Goal: Task Accomplishment & Management: Manage account settings

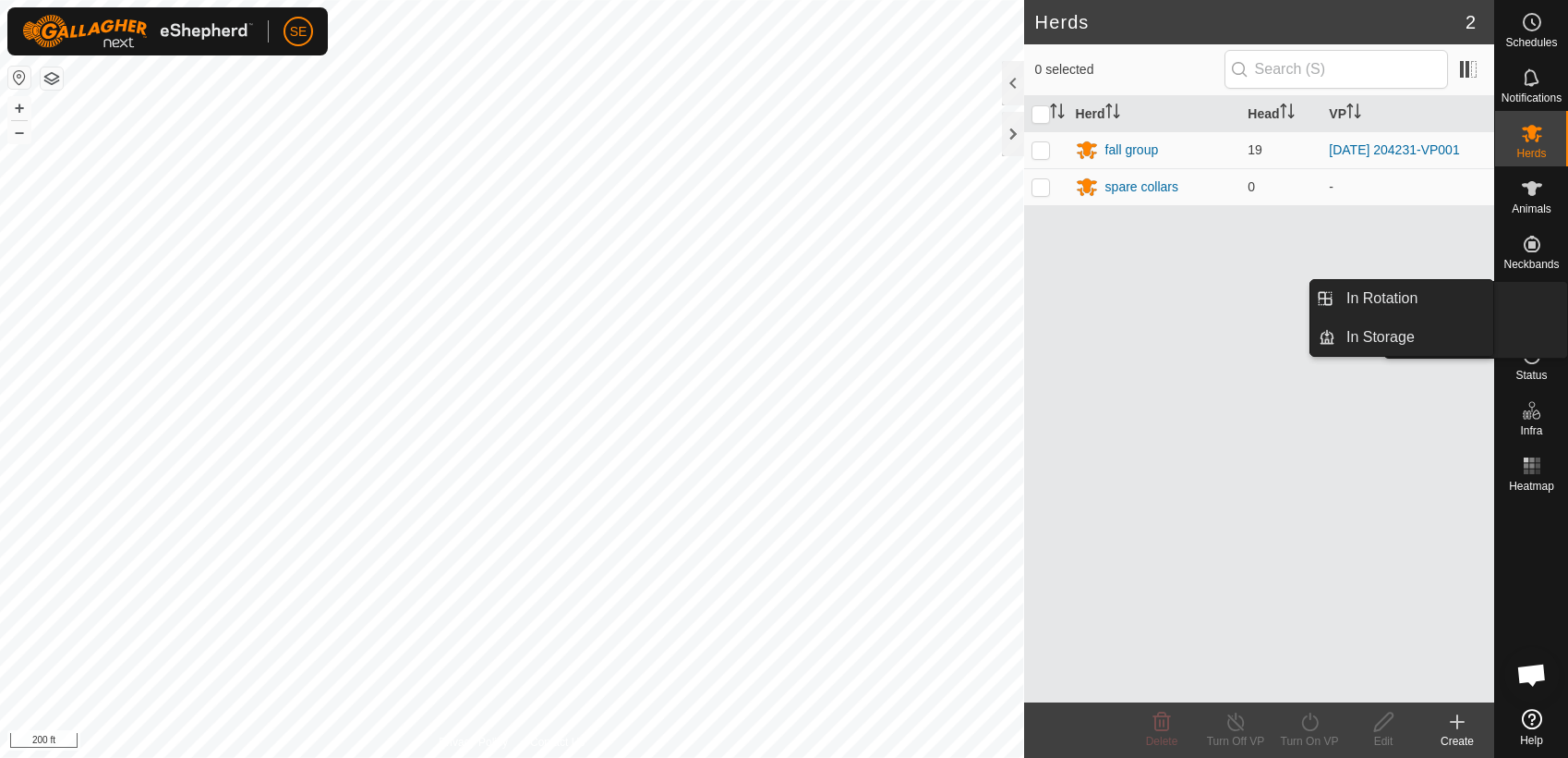
click at [1525, 301] on icon at bounding box center [1531, 299] width 22 height 22
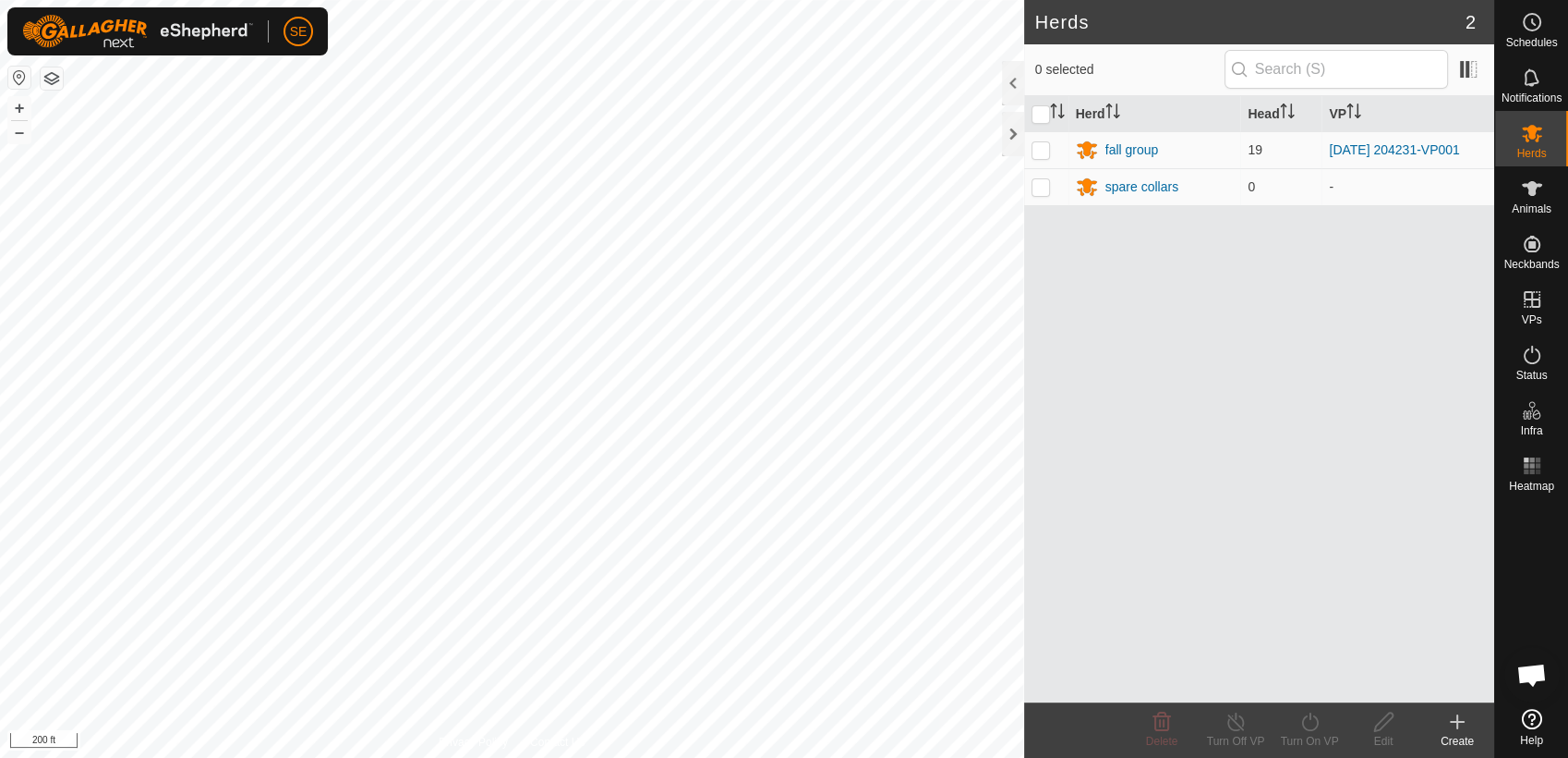
click at [1457, 727] on icon at bounding box center [1457, 721] width 22 height 22
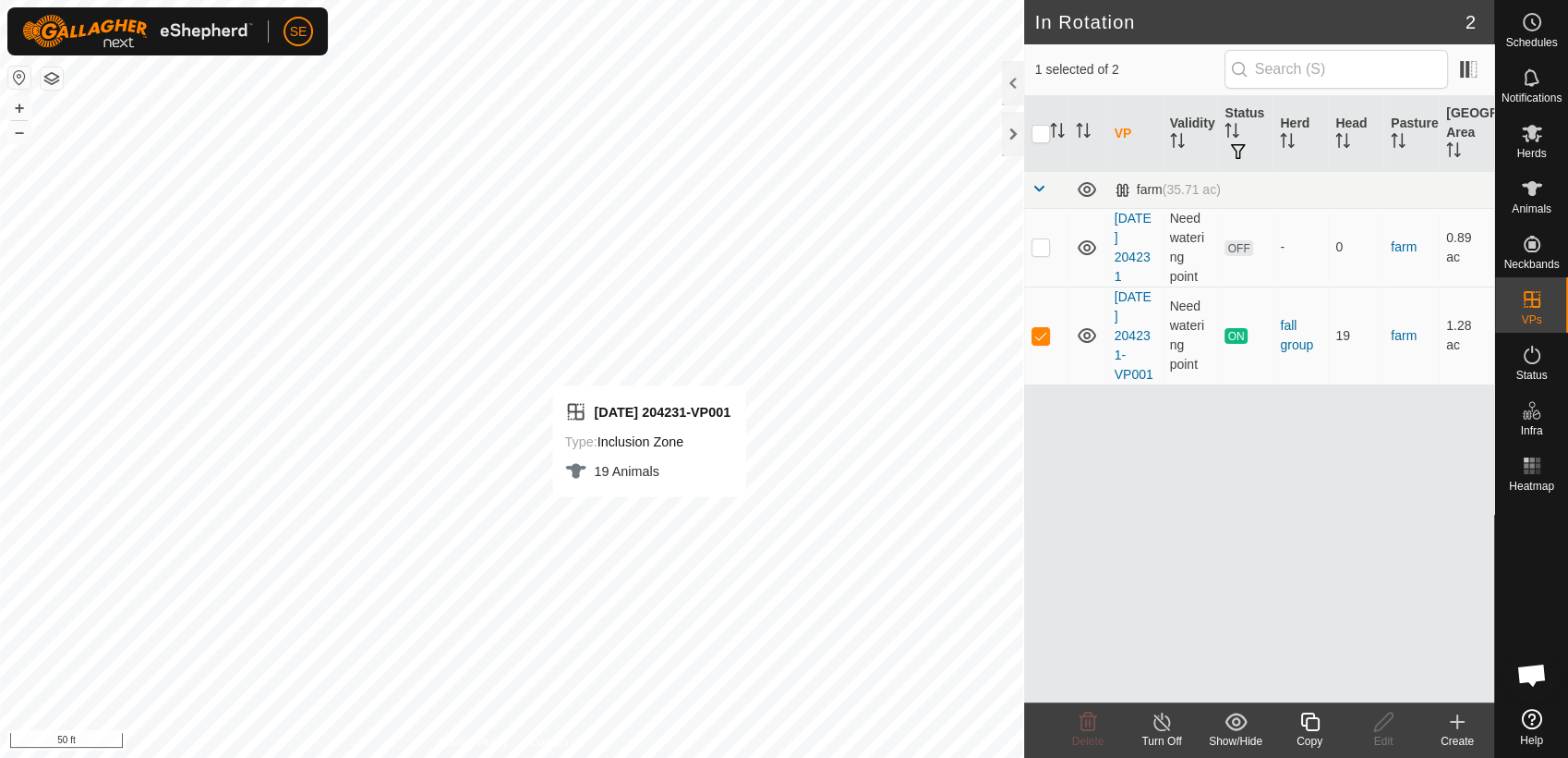
click at [1311, 726] on icon at bounding box center [1309, 721] width 23 height 22
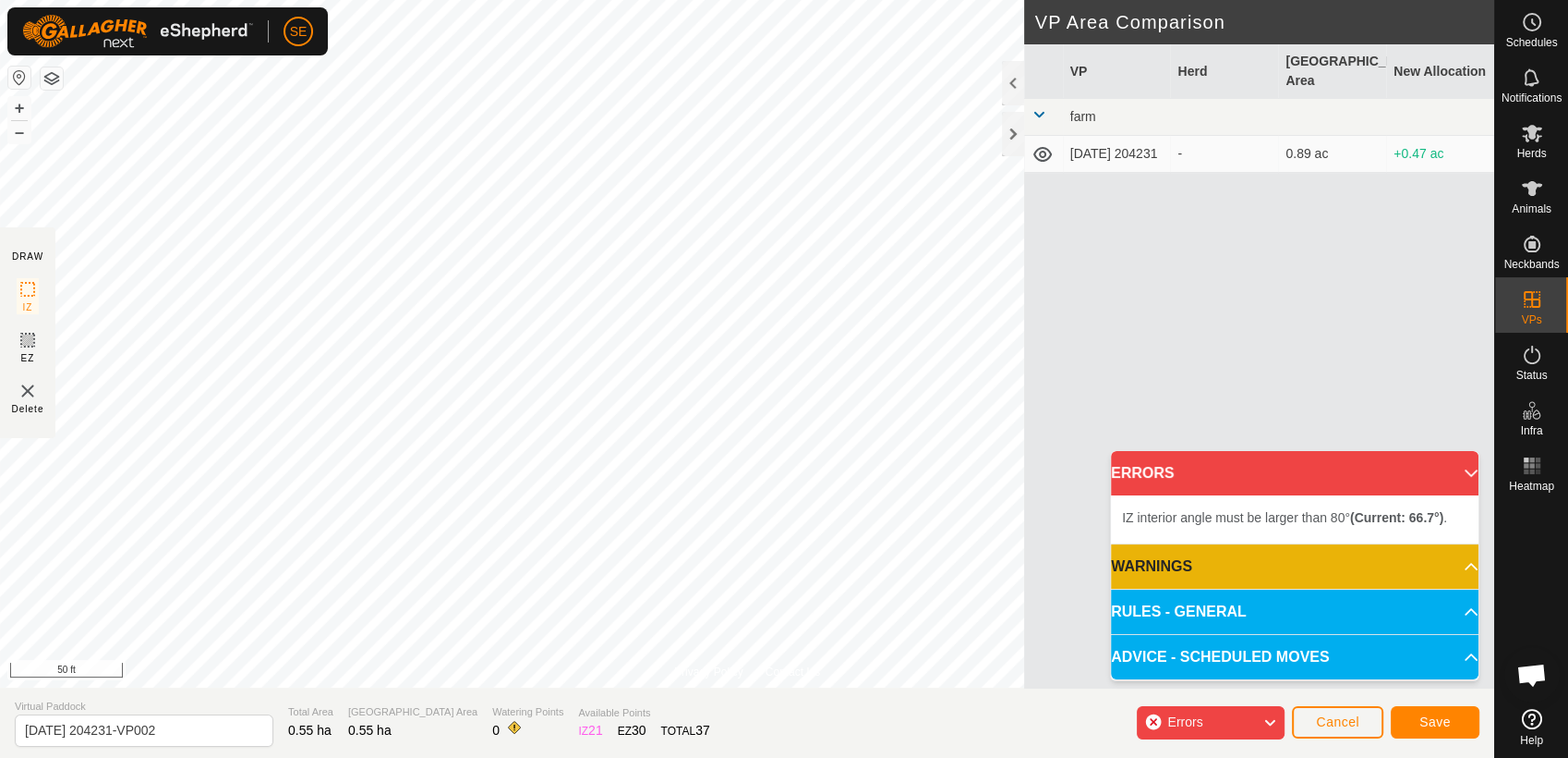
scroll to position [1481, 0]
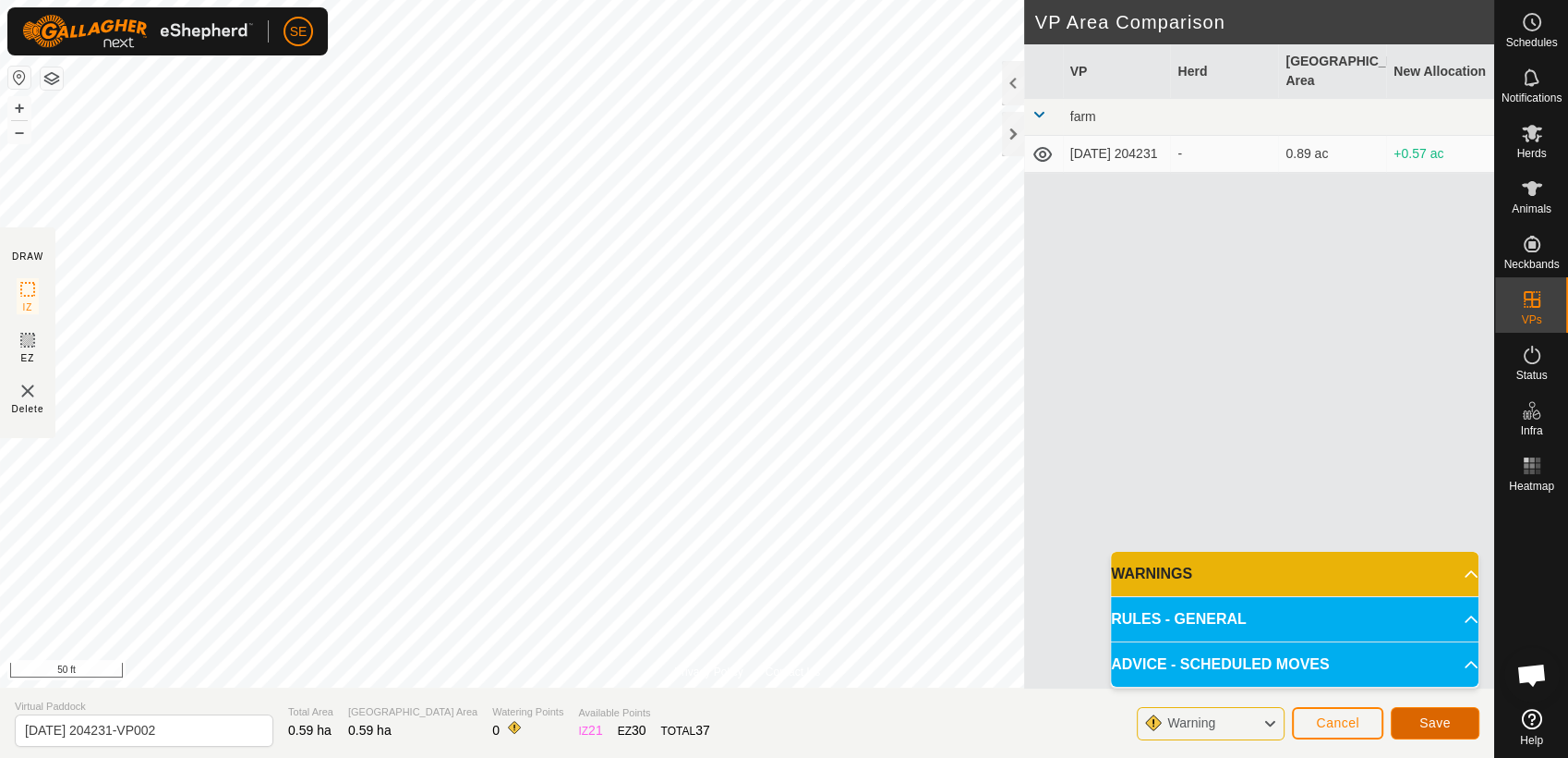
click at [1440, 729] on span "Save" at bounding box center [1434, 723] width 31 height 15
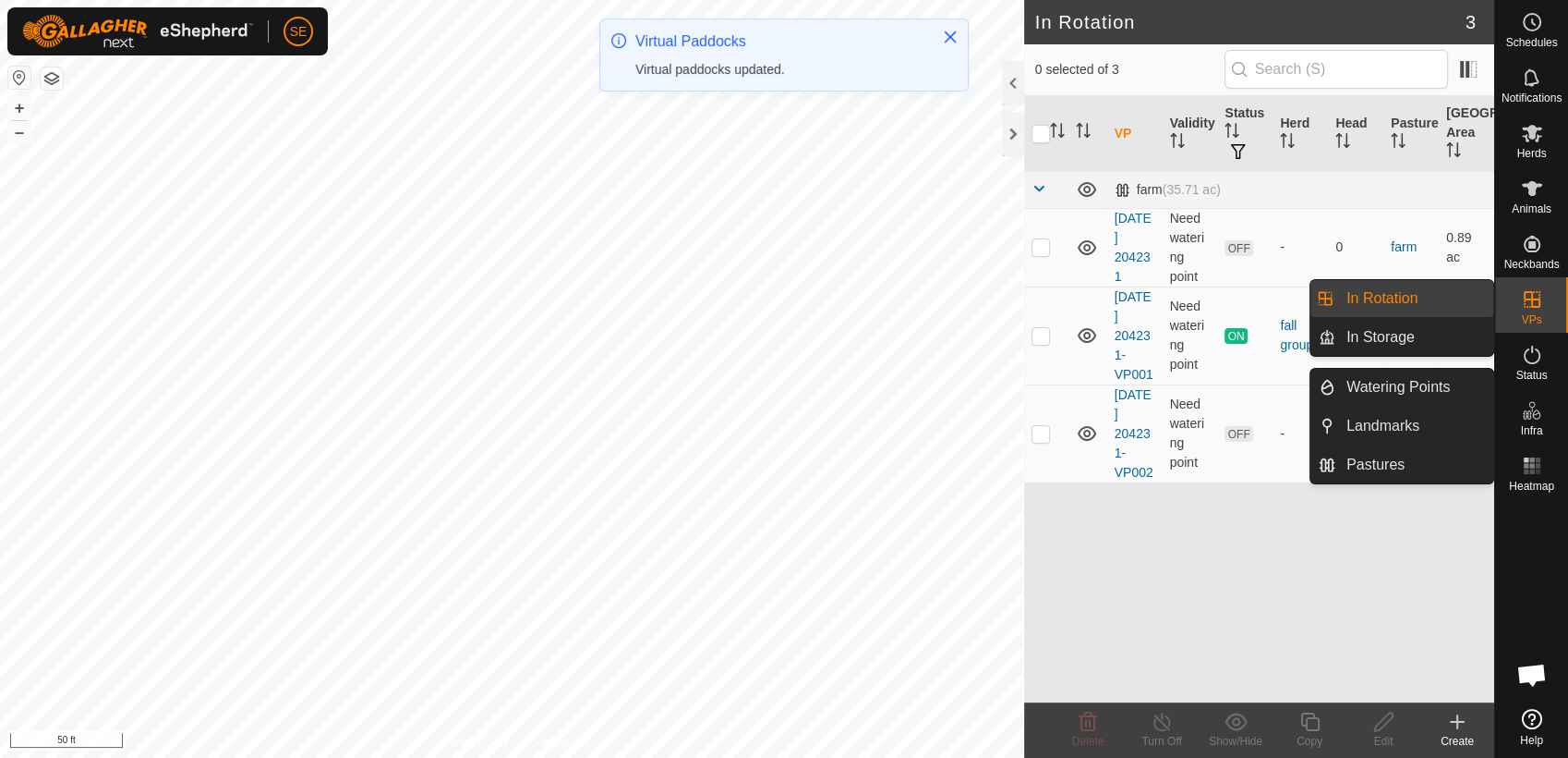
click at [1535, 308] on es-virtualpaddocks-svg-icon at bounding box center [1531, 299] width 33 height 29
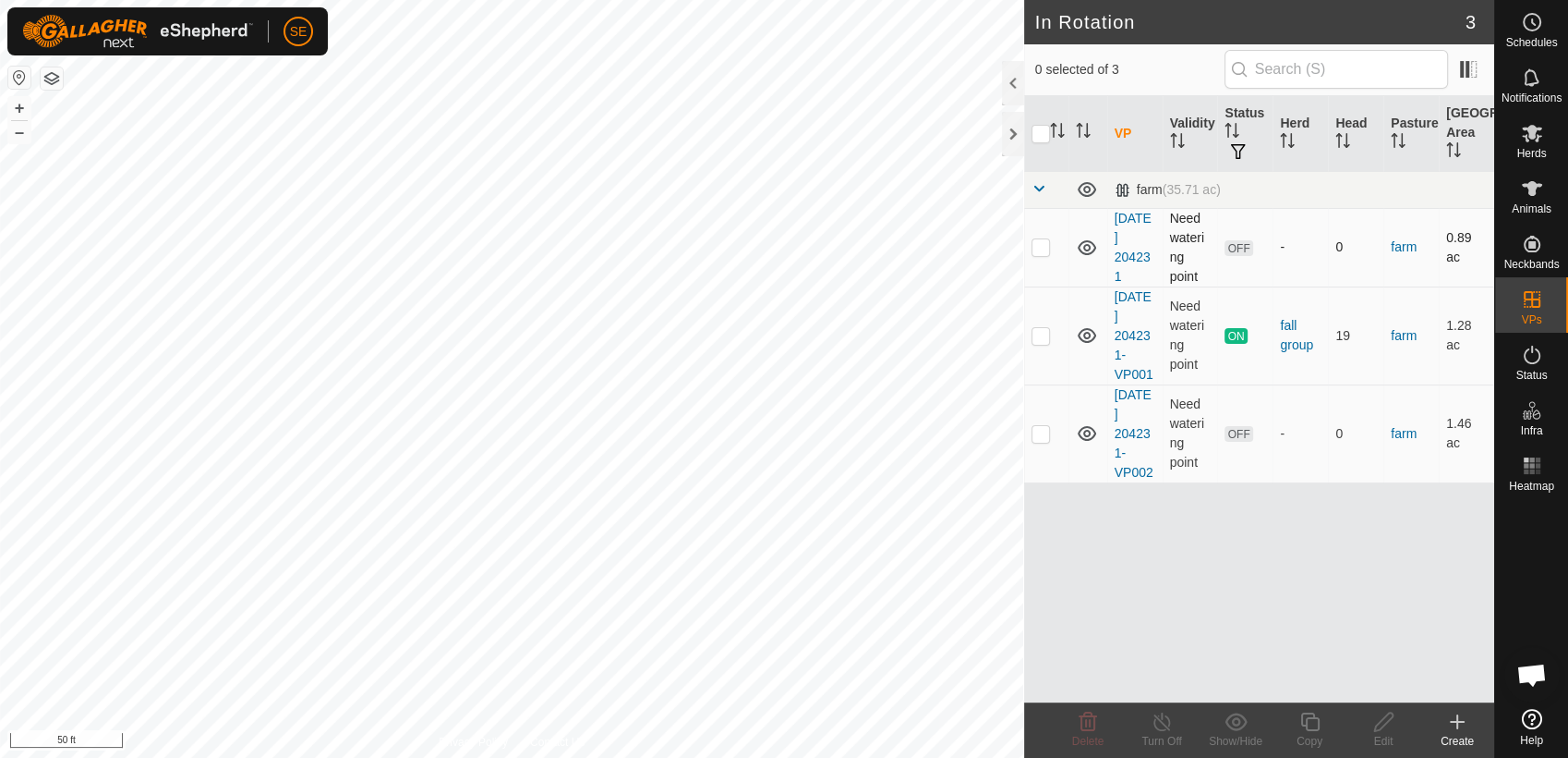
click at [1043, 250] on p-checkbox at bounding box center [1041, 247] width 19 height 15
checkbox input "true"
drag, startPoint x: 1042, startPoint y: 333, endPoint x: 1047, endPoint y: 310, distance: 23.5
click at [1042, 334] on p-checkbox at bounding box center [1041, 336] width 19 height 15
checkbox input "true"
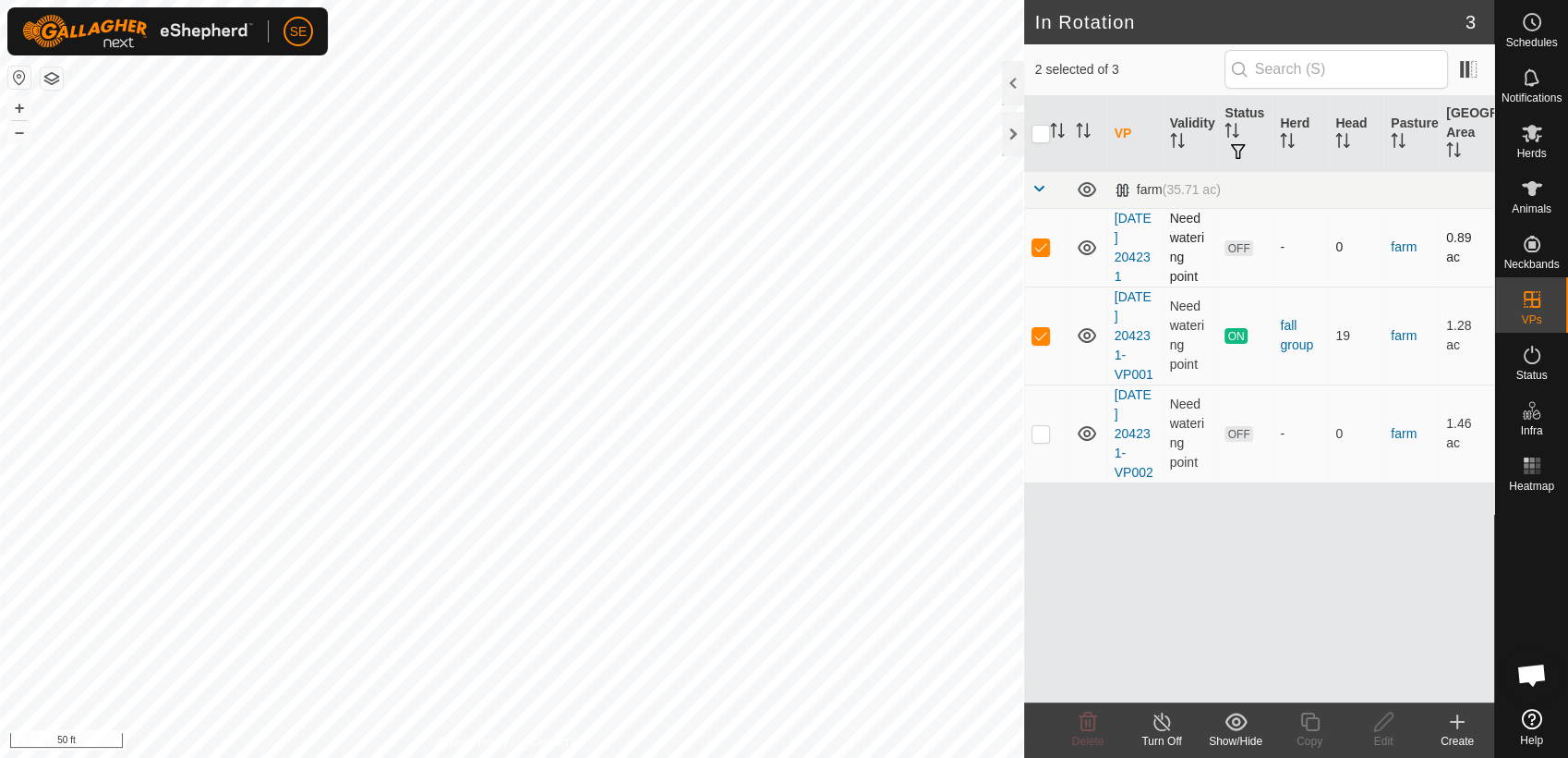
click at [1043, 248] on p-checkbox at bounding box center [1041, 247] width 19 height 15
checkbox input "false"
click at [1048, 332] on p-checkbox at bounding box center [1041, 336] width 19 height 15
checkbox input "false"
click at [1035, 432] on p-checkbox at bounding box center [1041, 434] width 19 height 15
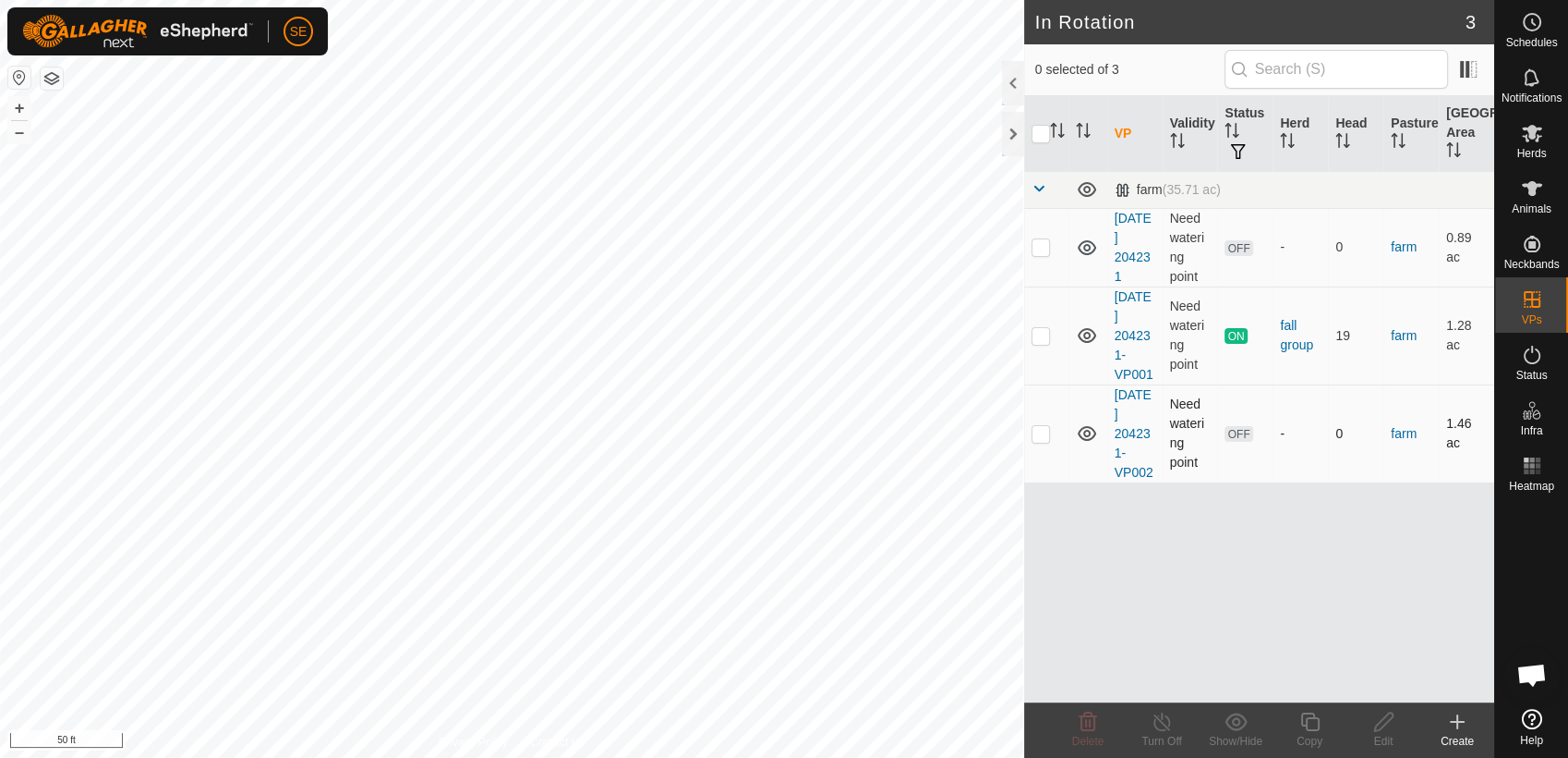
checkbox input "true"
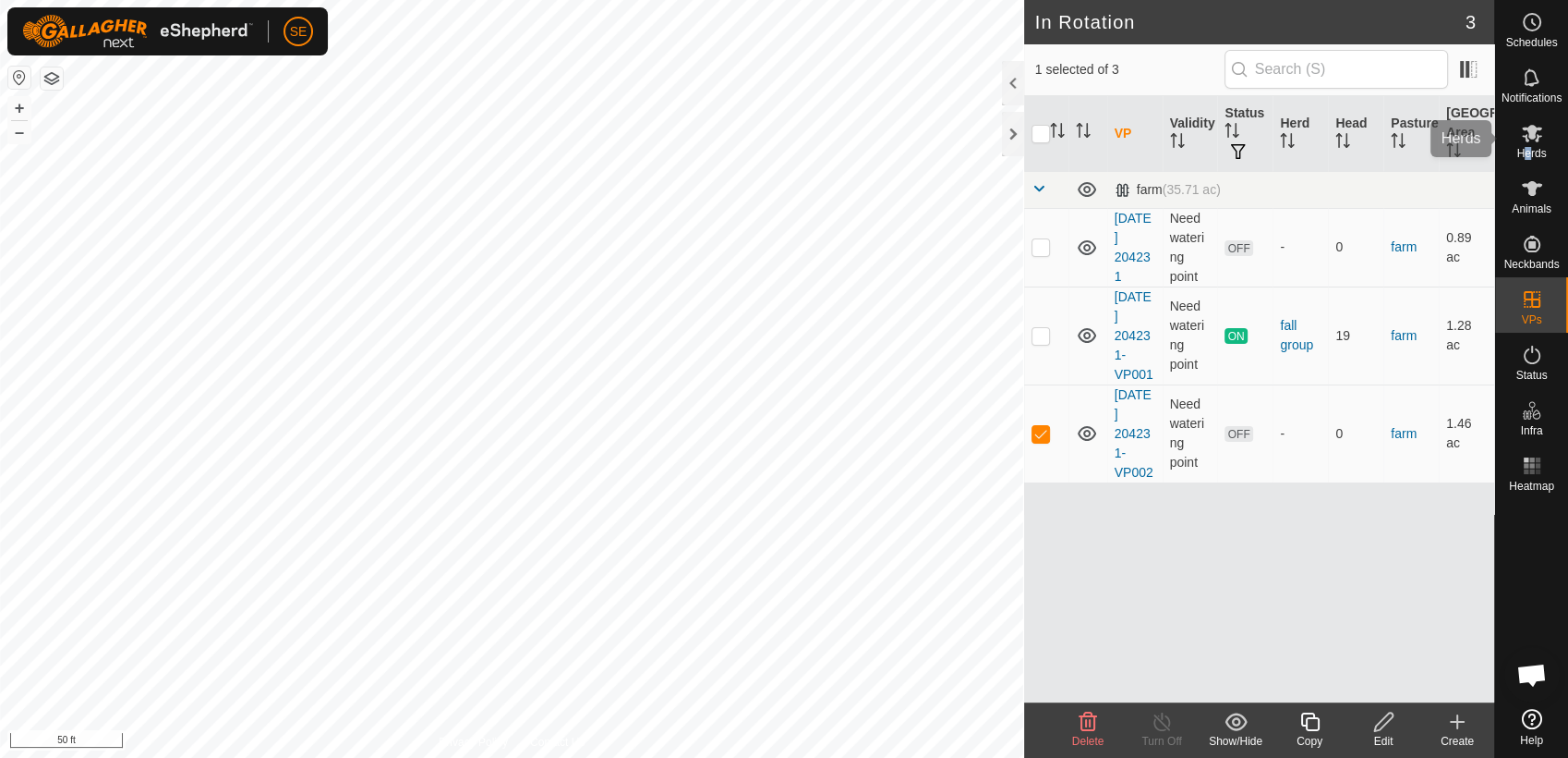
click at [1530, 147] on span "Herds" at bounding box center [1530, 153] width 29 height 11
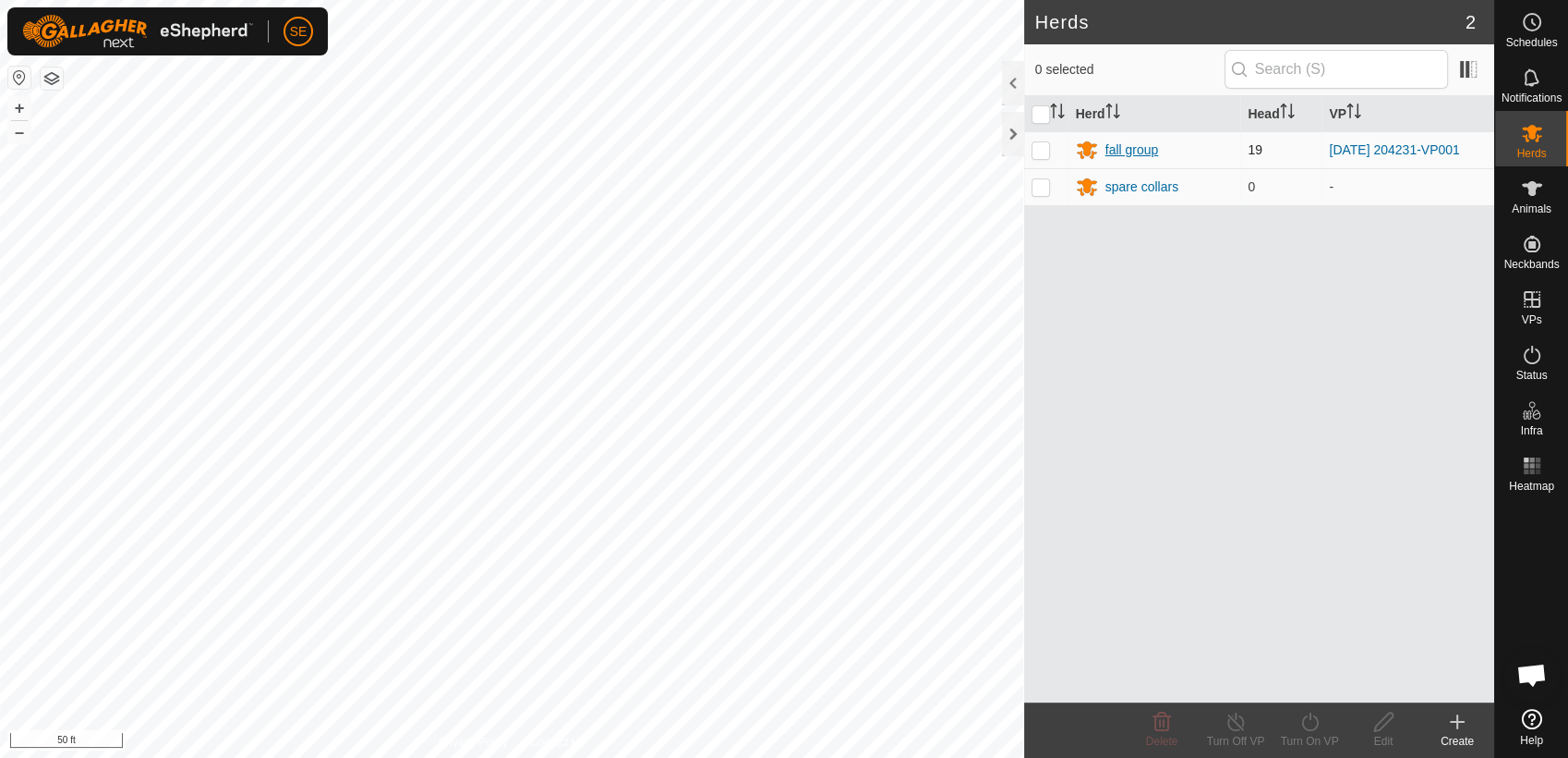
click at [1116, 147] on div "fall group" at bounding box center [1132, 150] width 54 height 20
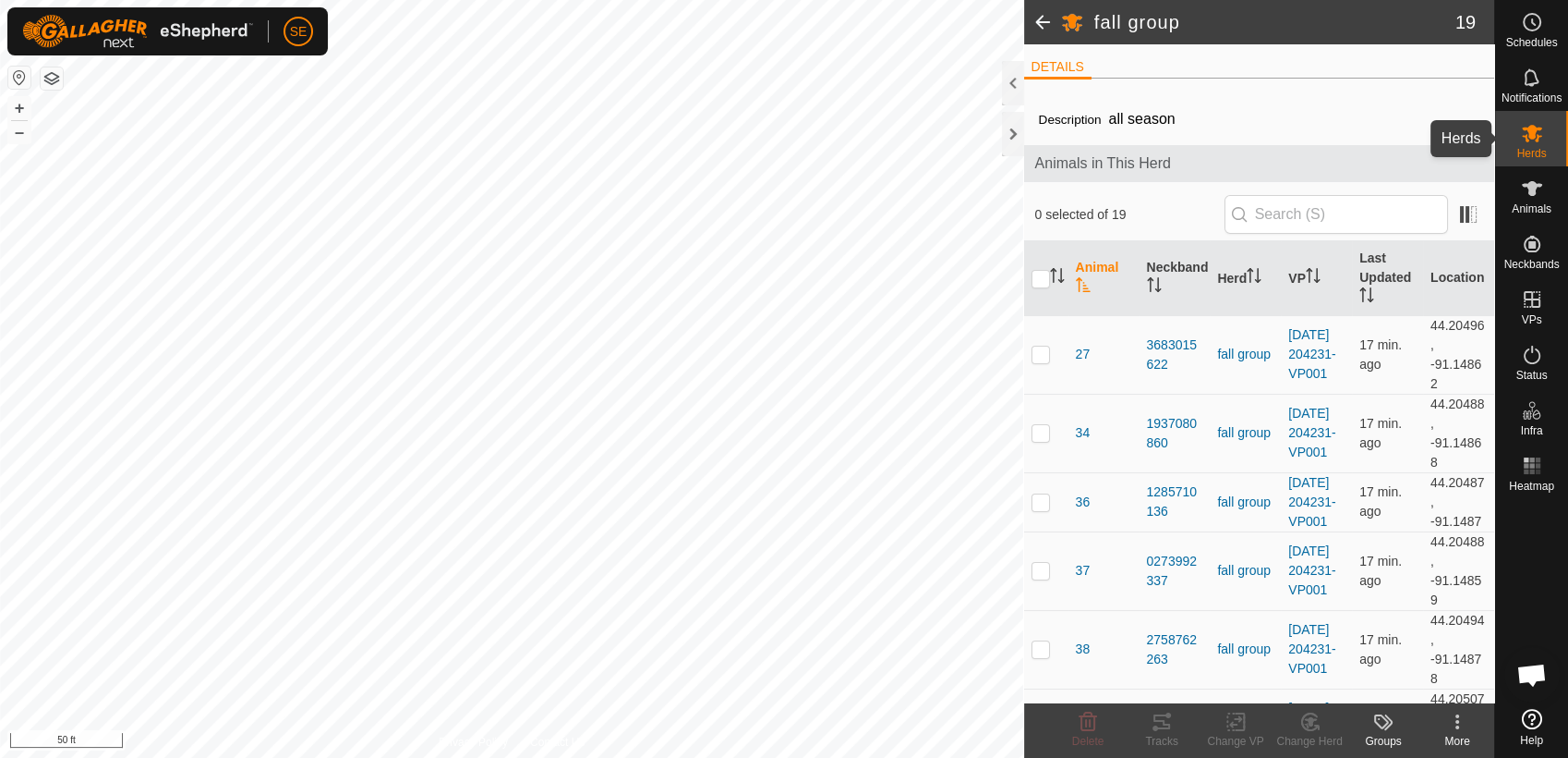
click at [1528, 147] on span "Herds" at bounding box center [1530, 153] width 29 height 11
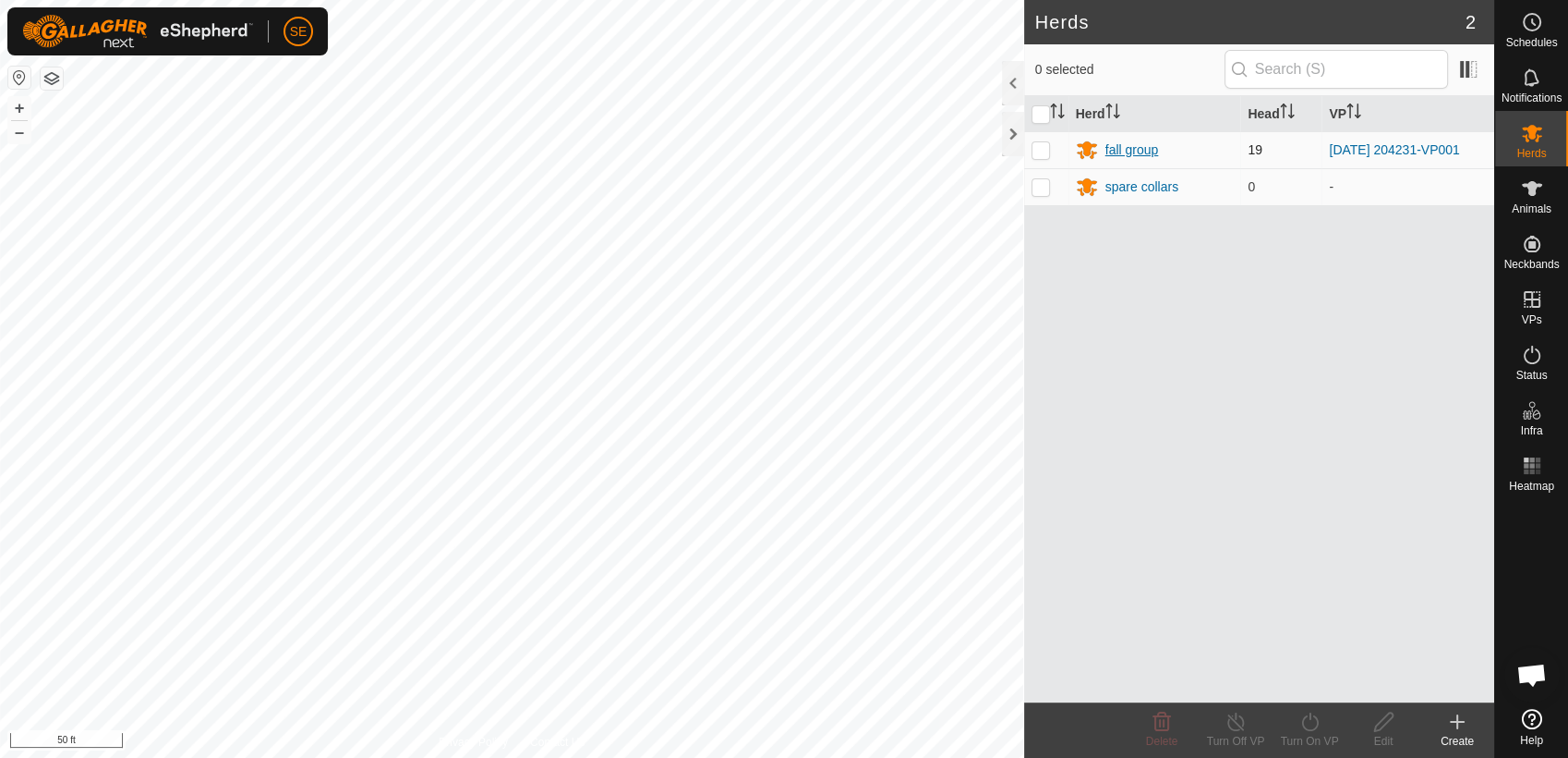
click at [1145, 151] on div "fall group" at bounding box center [1132, 150] width 54 height 20
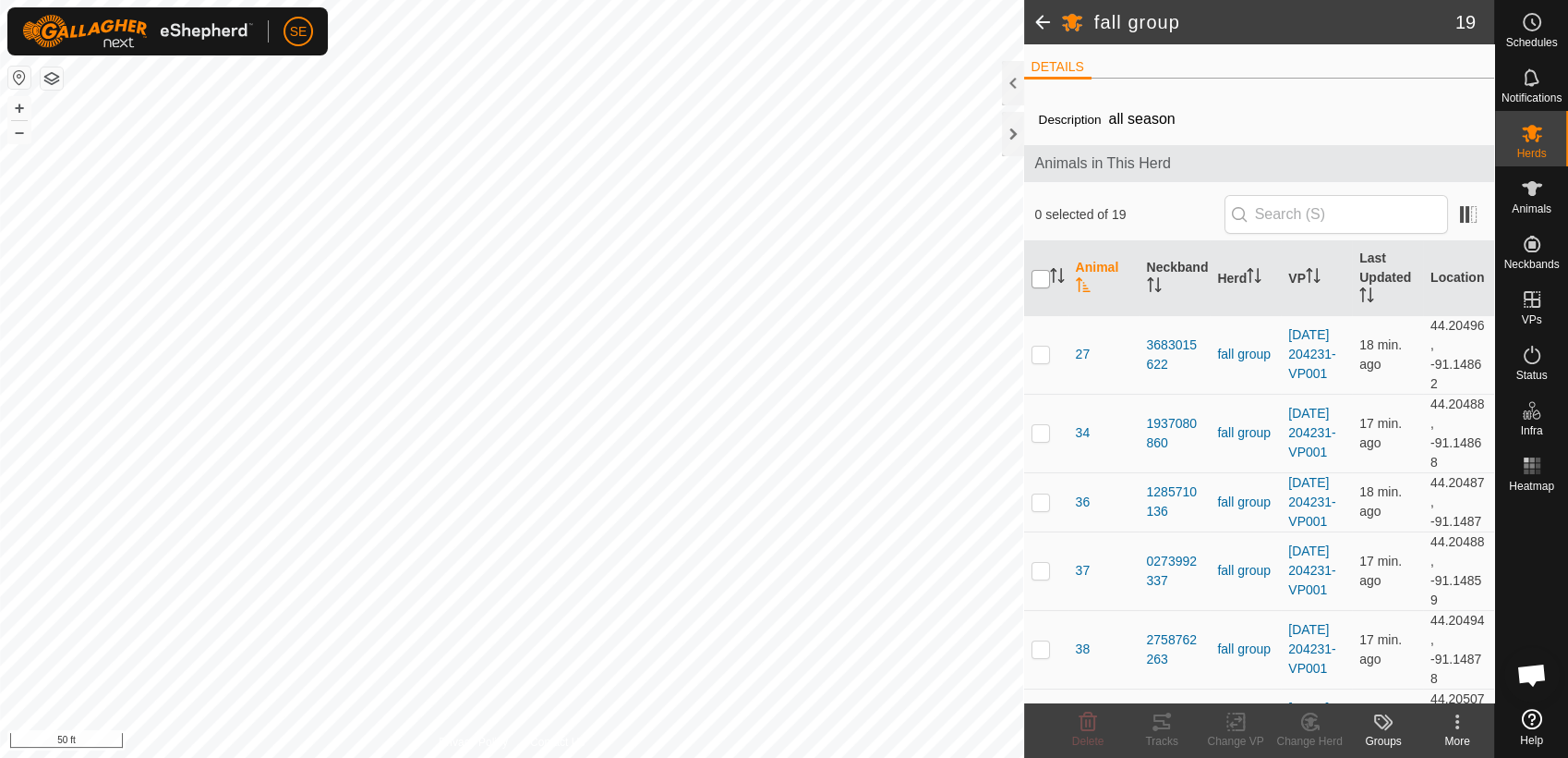
click at [1037, 276] on input "checkbox" at bounding box center [1041, 279] width 19 height 19
checkbox input "true"
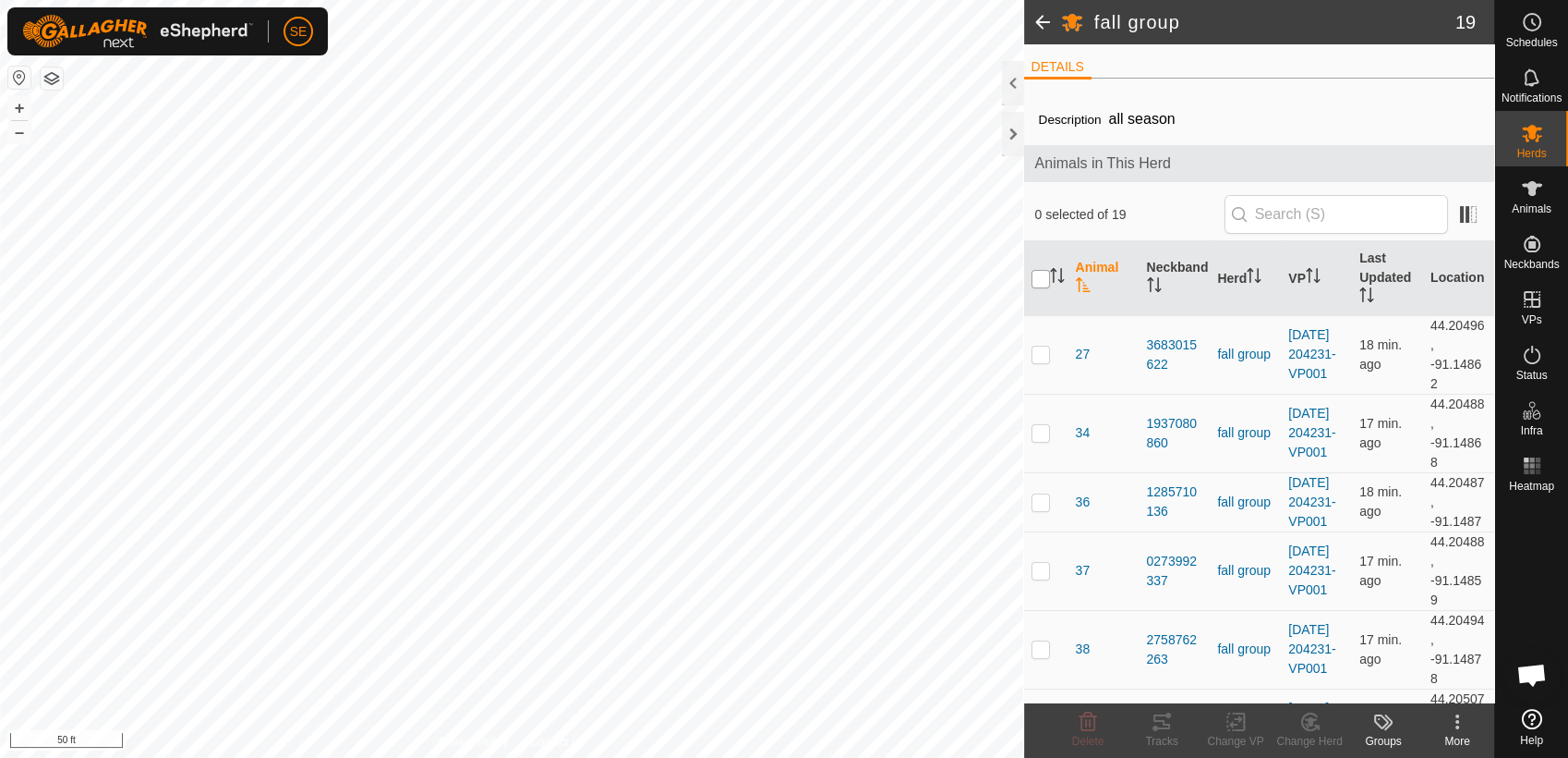
checkbox input "true"
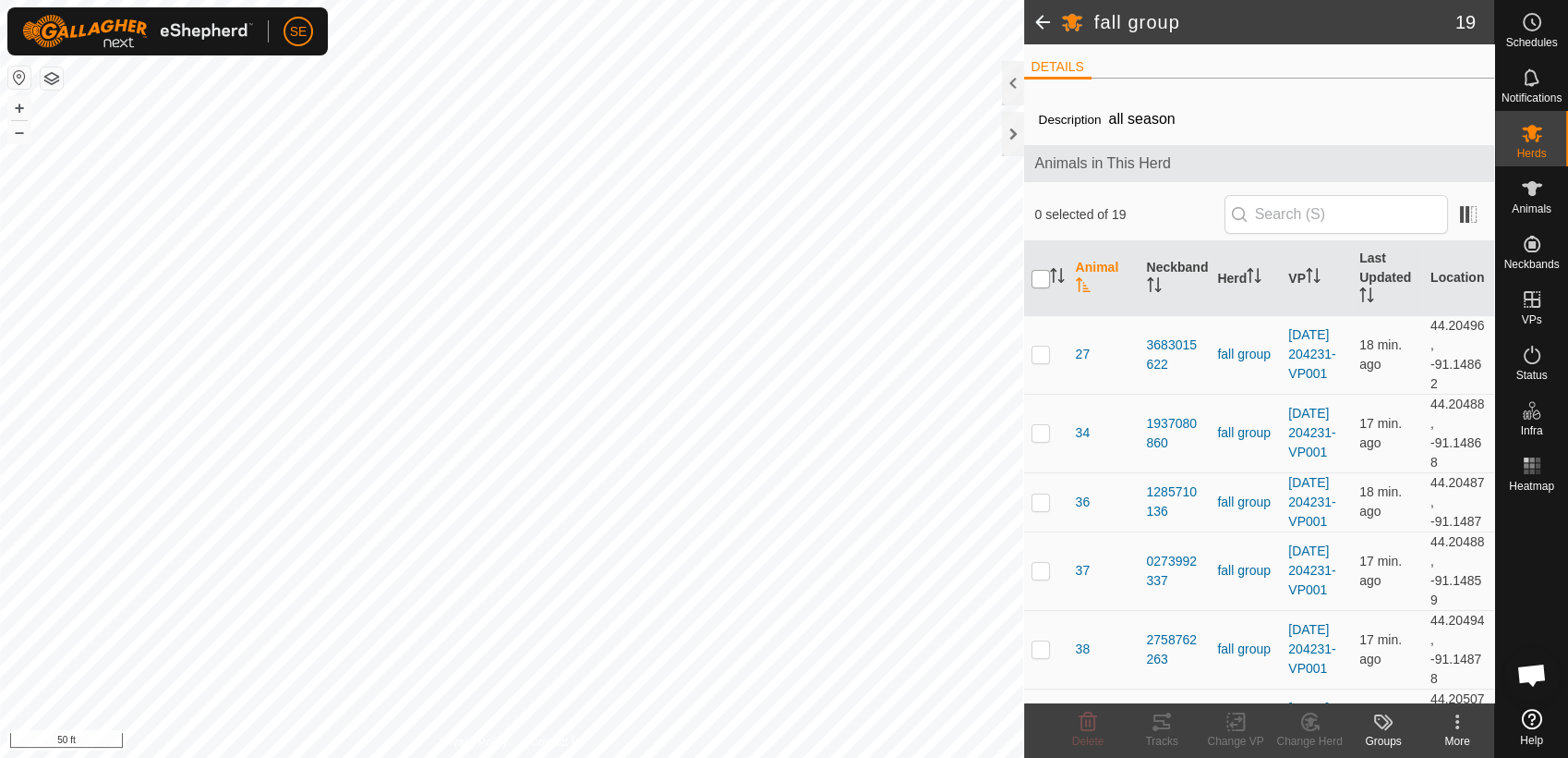
checkbox input "true"
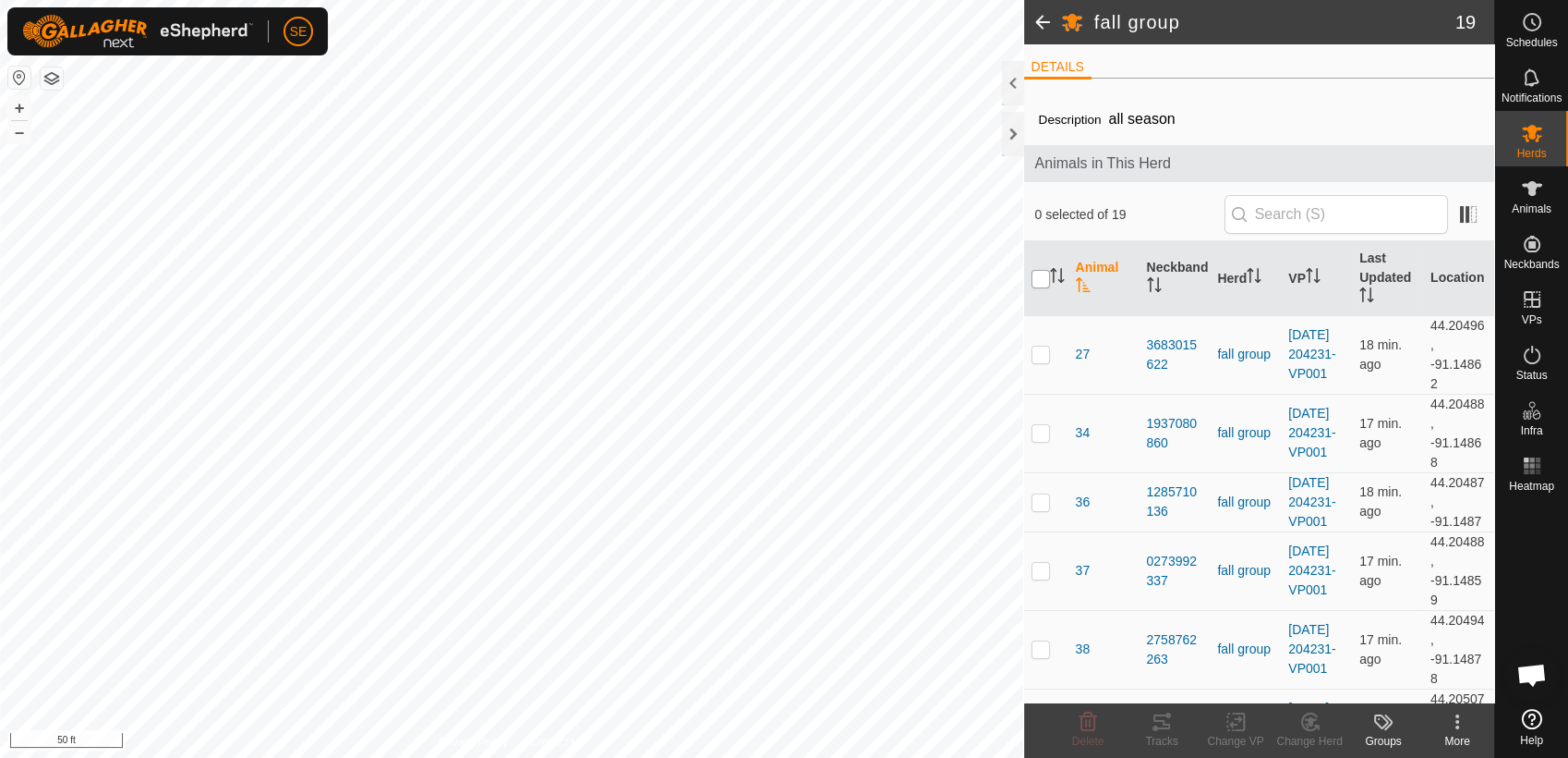
checkbox input "true"
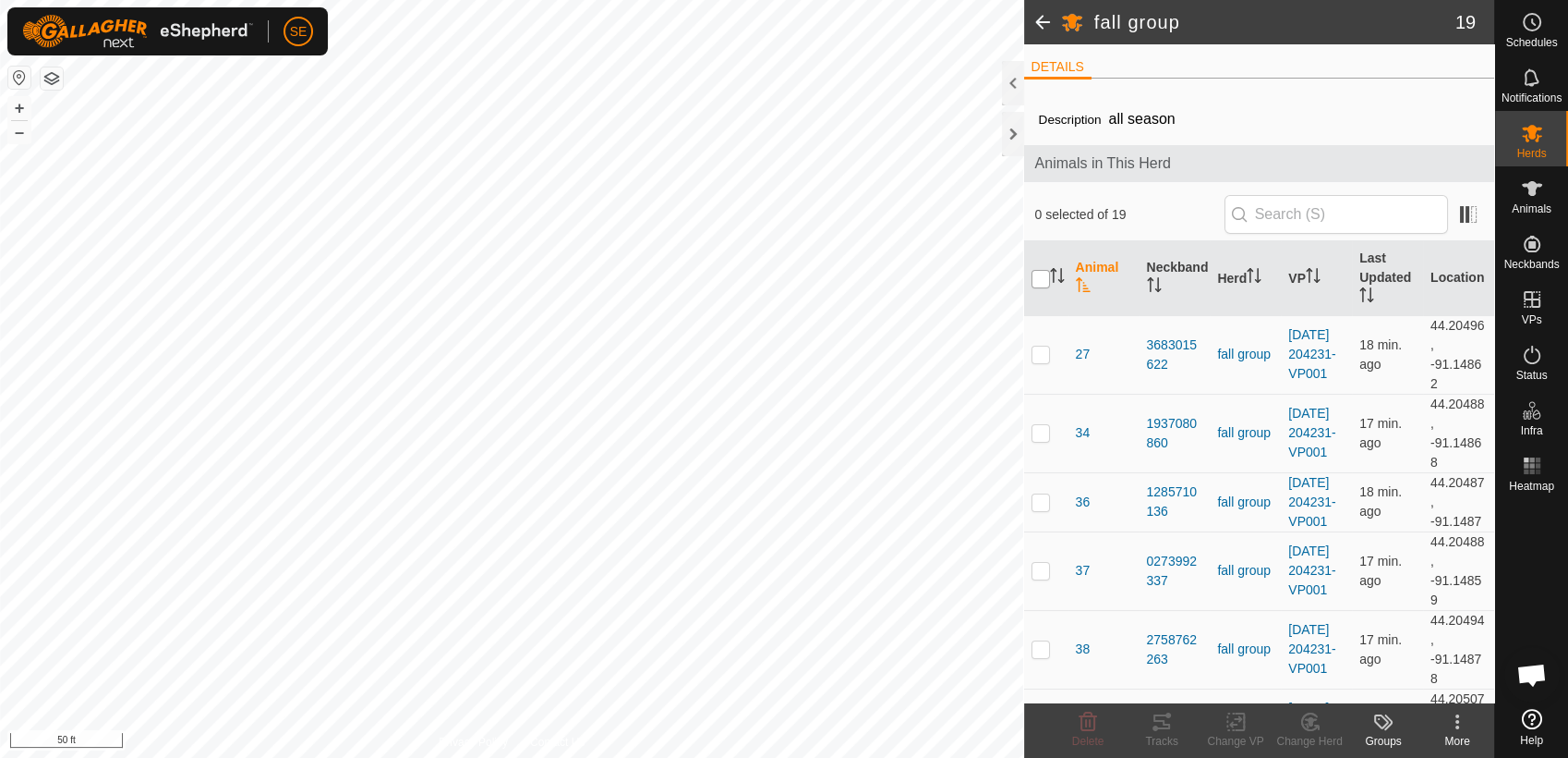
checkbox input "true"
click at [1236, 724] on icon at bounding box center [1236, 721] width 23 height 22
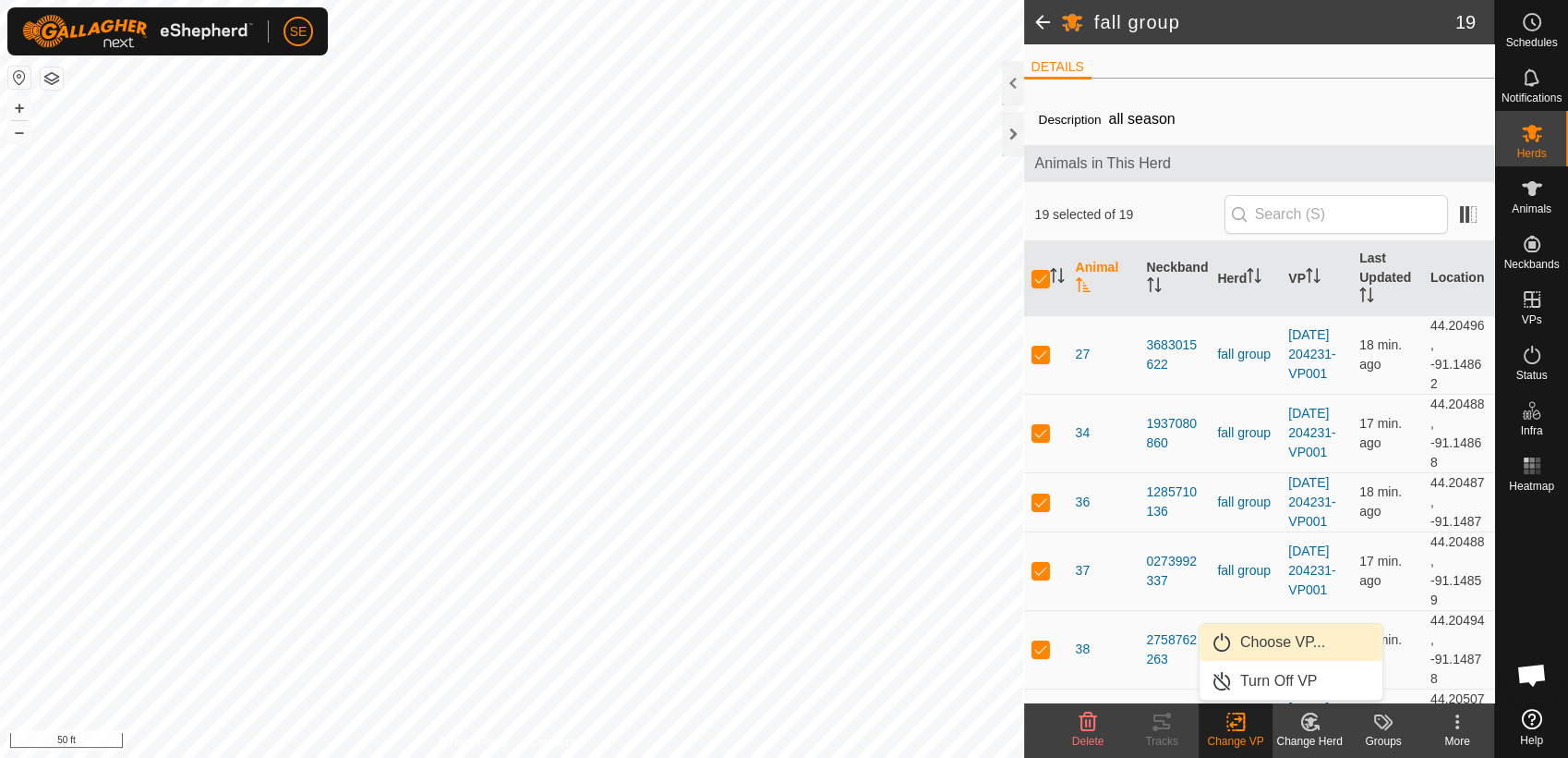
click at [1260, 639] on link "Choose VP..." at bounding box center [1291, 642] width 183 height 37
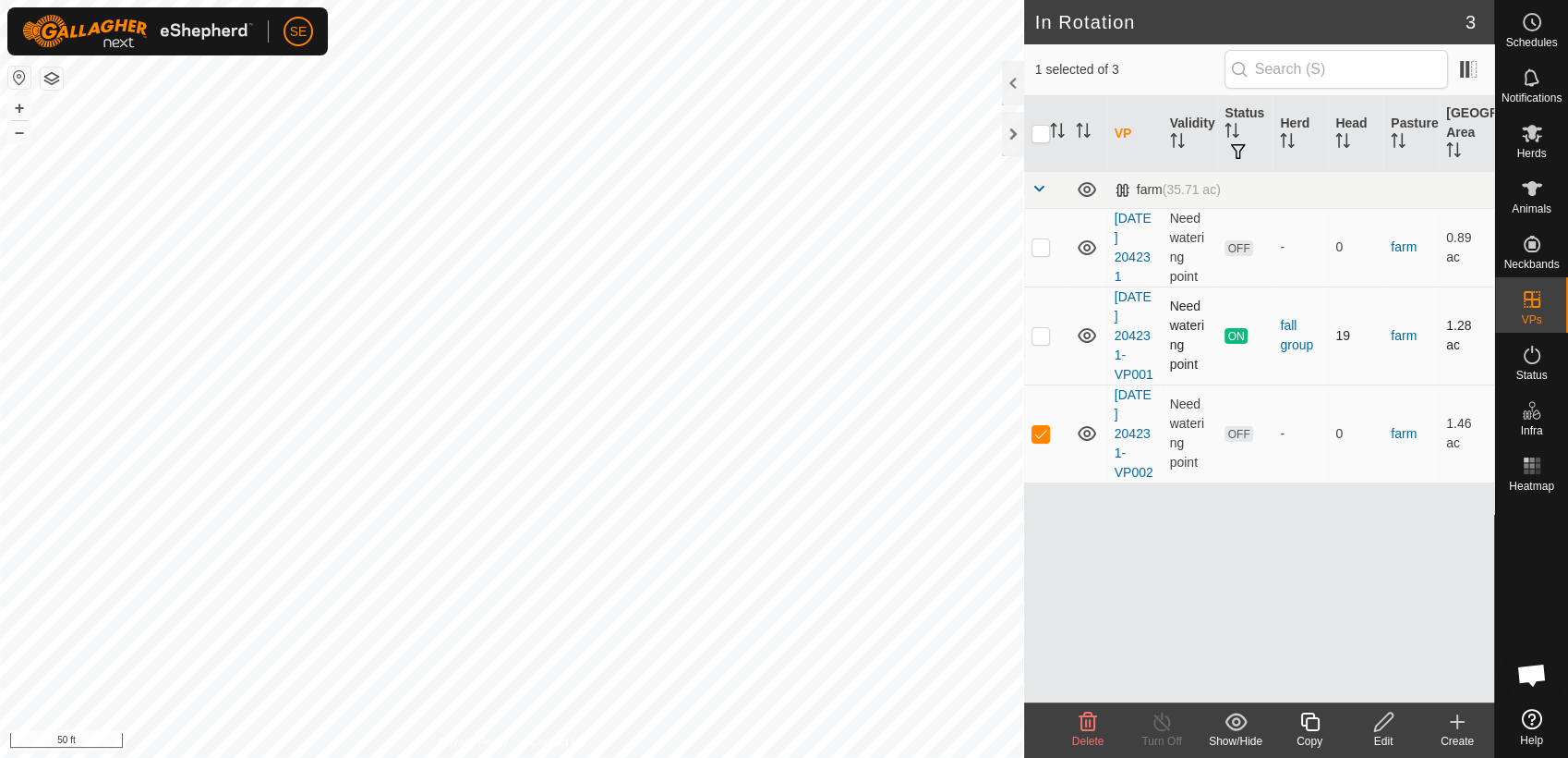
click at [1035, 331] on p-checkbox at bounding box center [1041, 336] width 19 height 15
checkbox input "true"
click at [1038, 250] on p-checkbox at bounding box center [1041, 247] width 19 height 15
checkbox input "true"
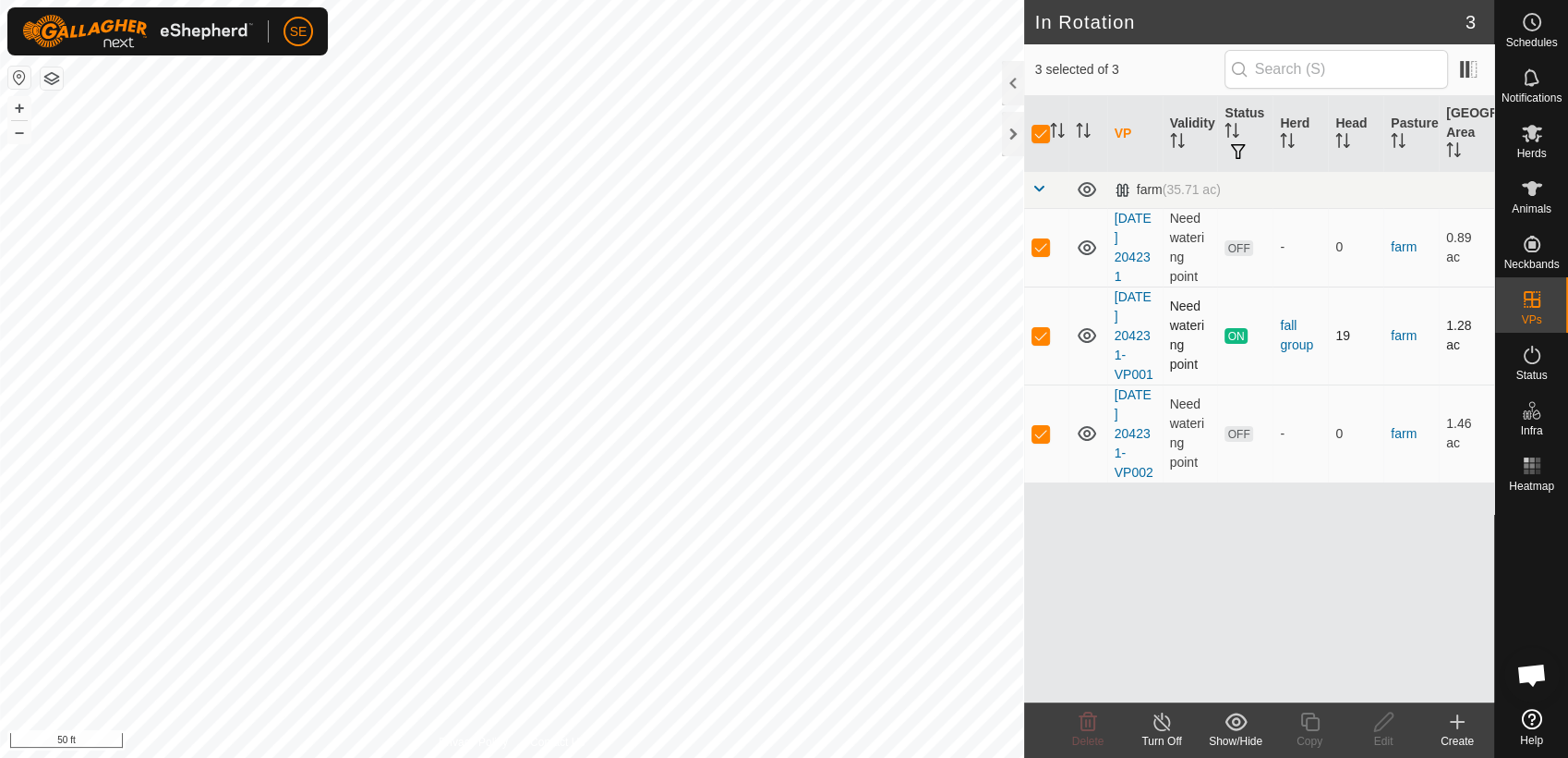
click at [1041, 334] on p-checkbox at bounding box center [1041, 336] width 19 height 15
checkbox input "false"
drag, startPoint x: 1034, startPoint y: 245, endPoint x: 1042, endPoint y: 236, distance: 12.0
click at [1037, 244] on p-checkbox at bounding box center [1041, 247] width 19 height 15
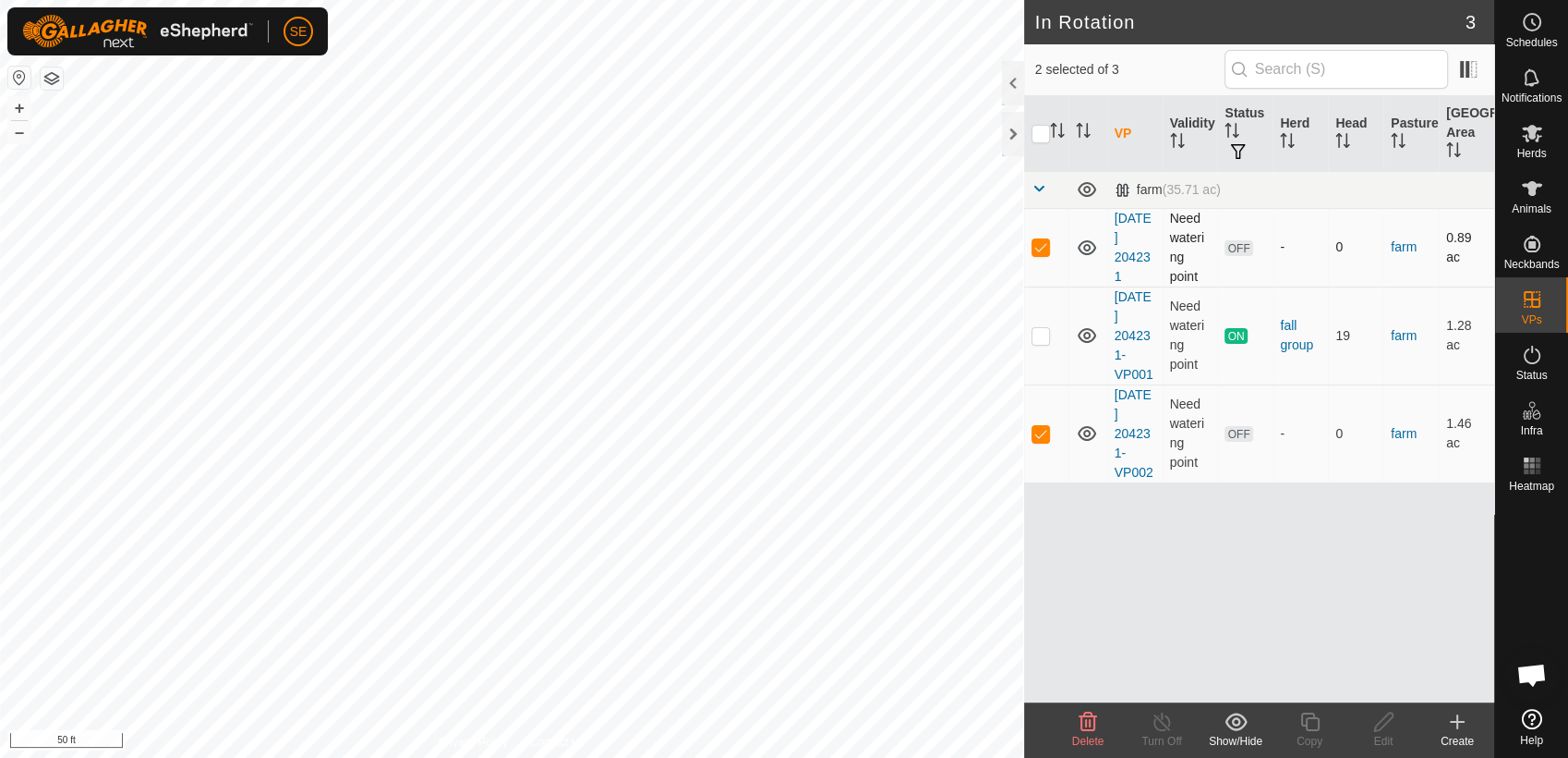
checkbox input "false"
click at [1540, 26] on icon at bounding box center [1531, 22] width 22 height 22
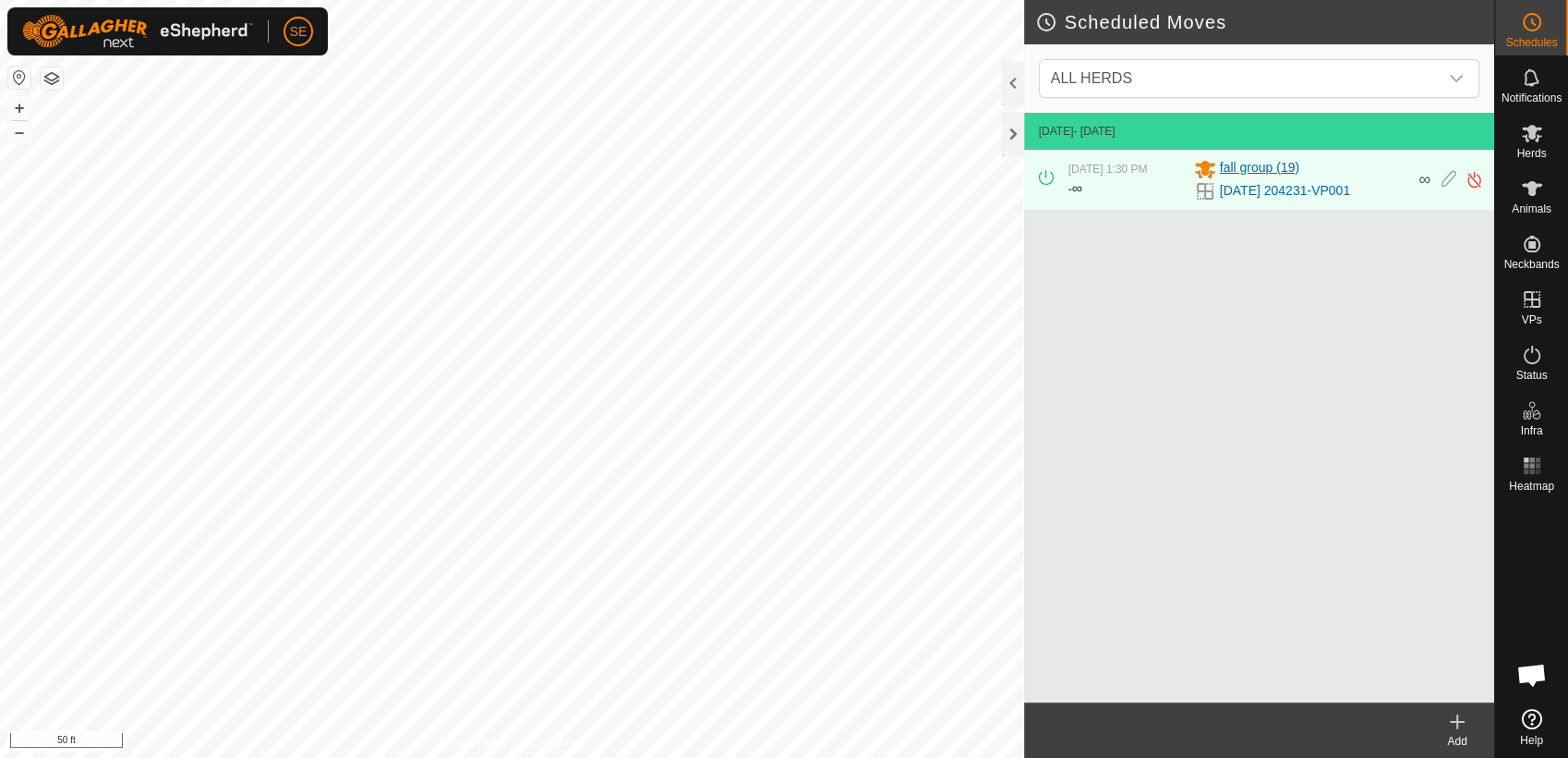
click at [1253, 166] on span "fall group (19)" at bounding box center [1259, 168] width 79 height 22
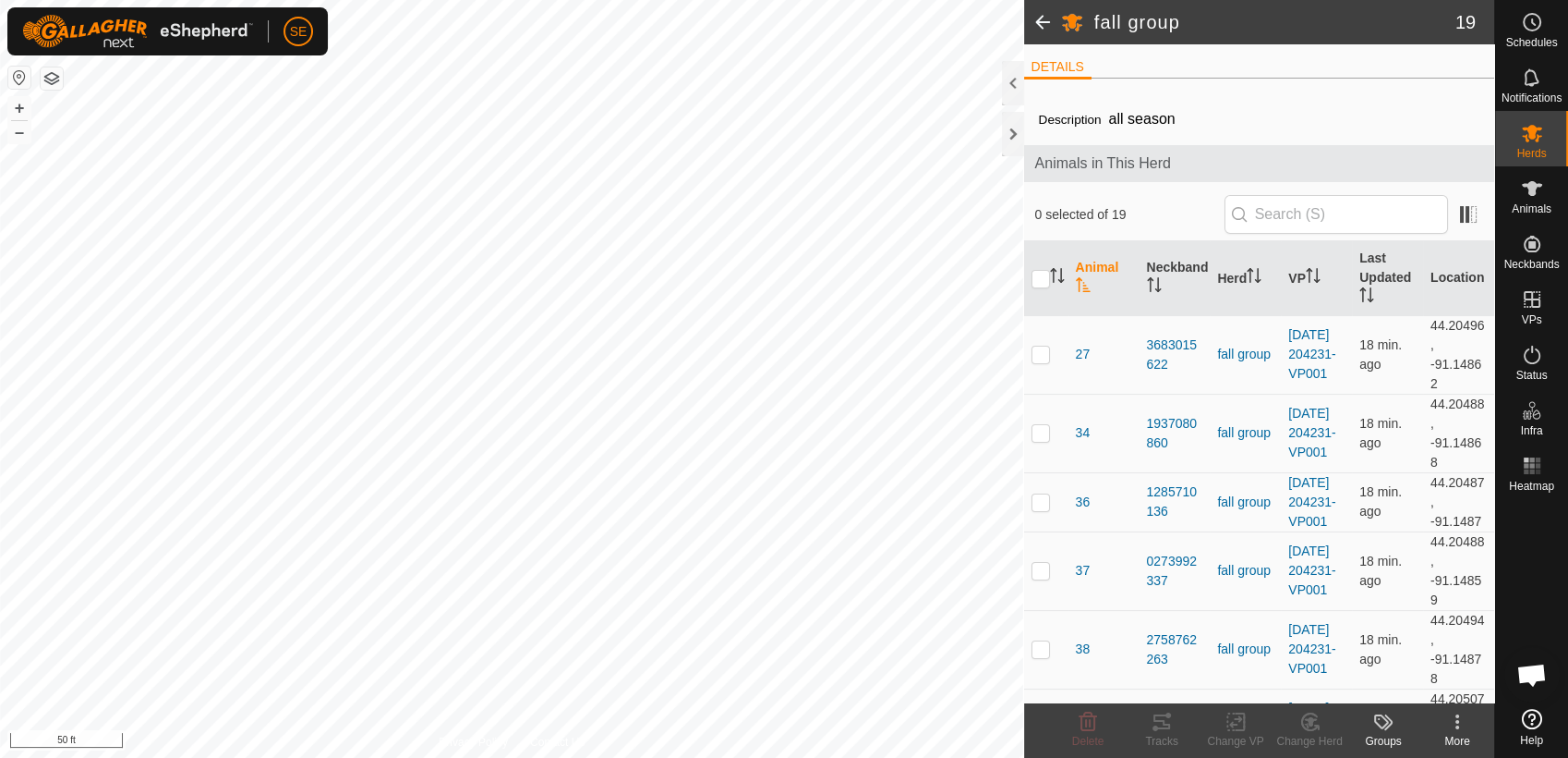
click at [1043, 14] on span at bounding box center [1042, 22] width 37 height 44
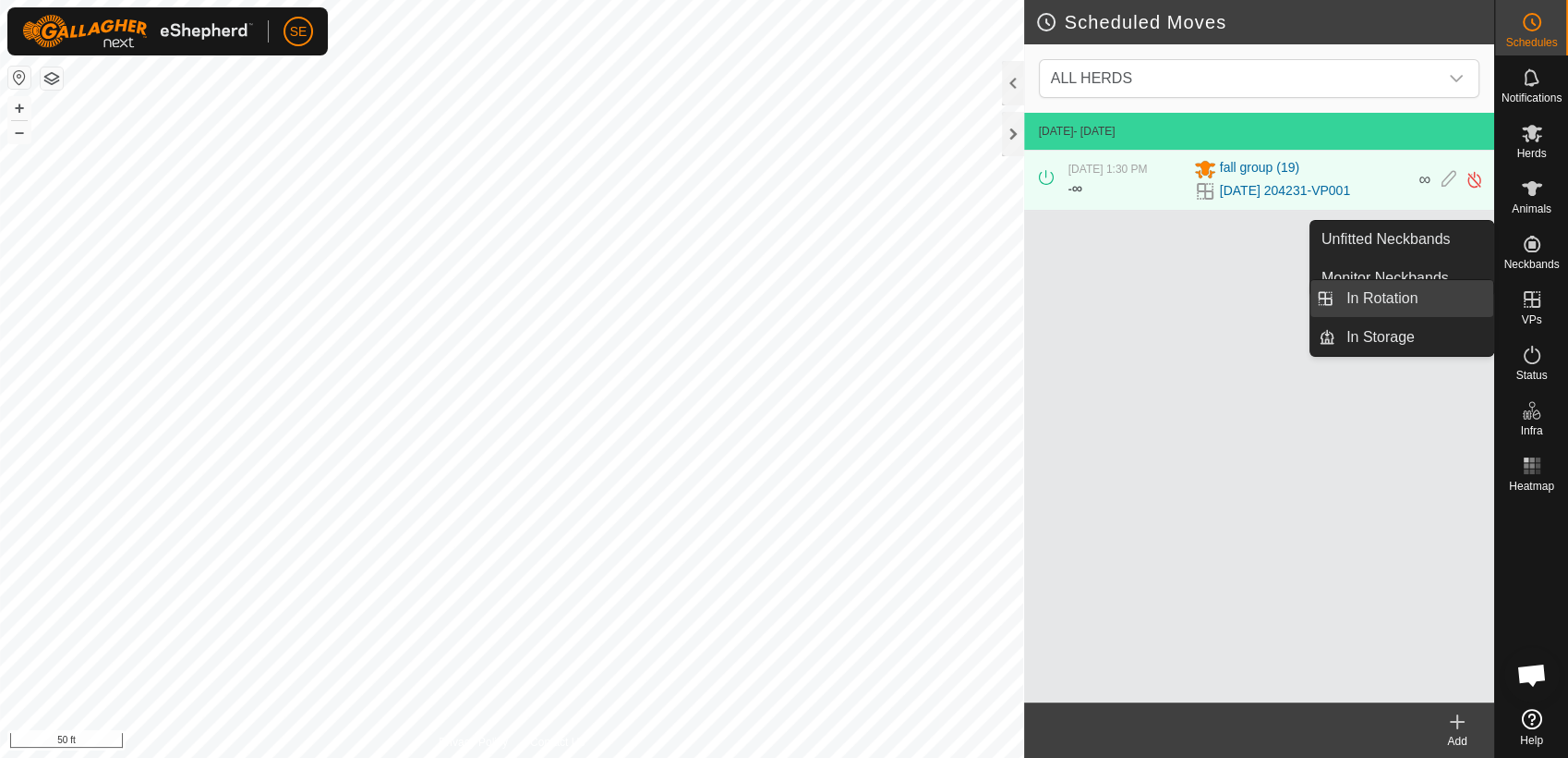
click at [1439, 295] on link "In Rotation" at bounding box center [1413, 298] width 158 height 37
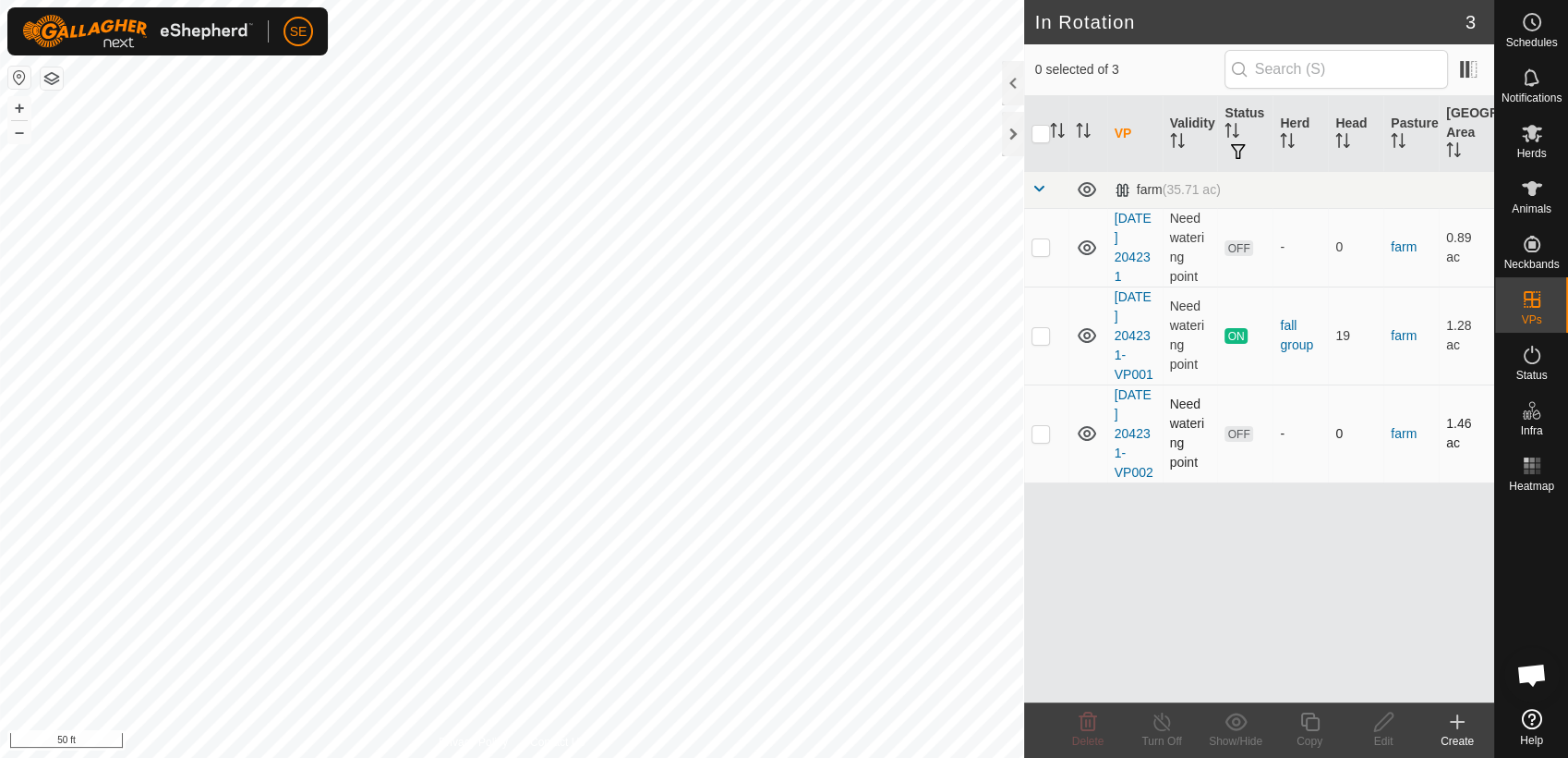
click at [1048, 428] on p-checkbox at bounding box center [1041, 434] width 19 height 15
checkbox input "true"
drag, startPoint x: 1230, startPoint y: 505, endPoint x: 1242, endPoint y: 574, distance: 70.0
click at [1242, 574] on div "VP Validity Status Herd Head Pasture Grazing Area farm (35.71 ac) [DATE] 204231…" at bounding box center [1259, 399] width 470 height 606
click at [1388, 720] on icon at bounding box center [1384, 721] width 23 height 22
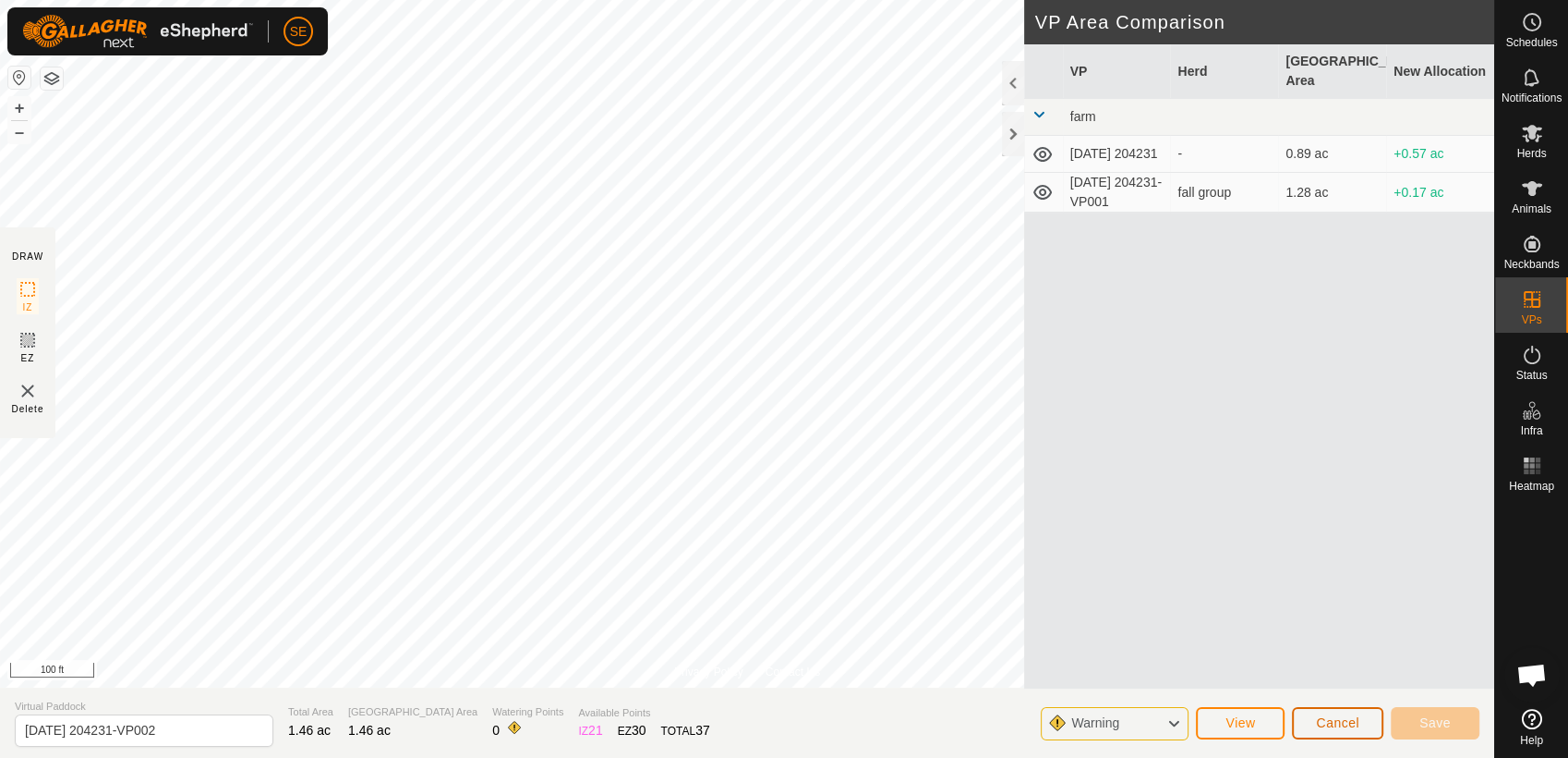
click at [1335, 718] on span "Cancel" at bounding box center [1338, 723] width 43 height 15
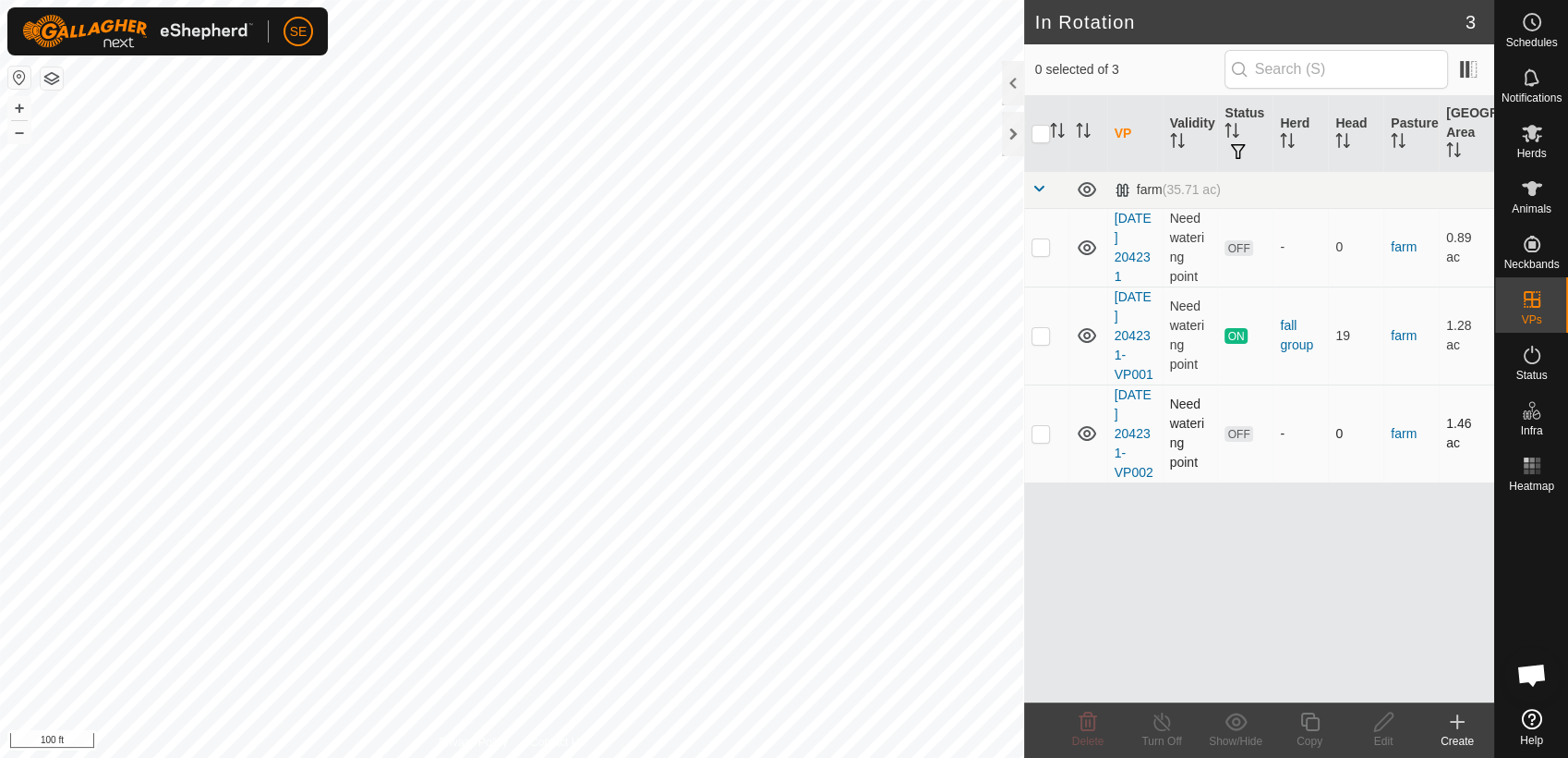
click at [1047, 429] on p-checkbox at bounding box center [1041, 434] width 19 height 15
checkbox input "true"
click at [1137, 413] on link "[DATE] 204231-VP002" at bounding box center [1133, 434] width 39 height 93
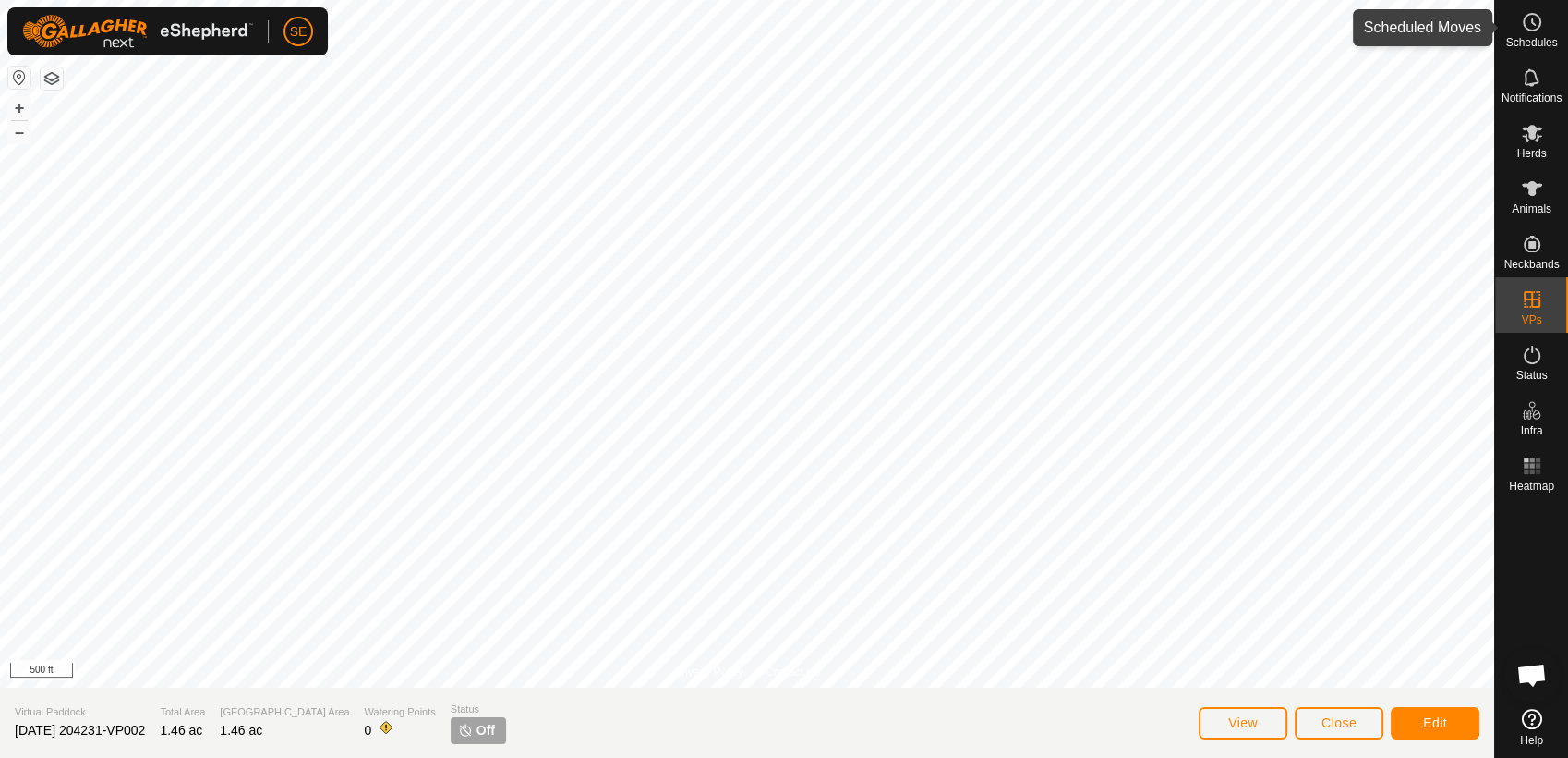
click at [1534, 28] on circle at bounding box center [1532, 23] width 17 height 17
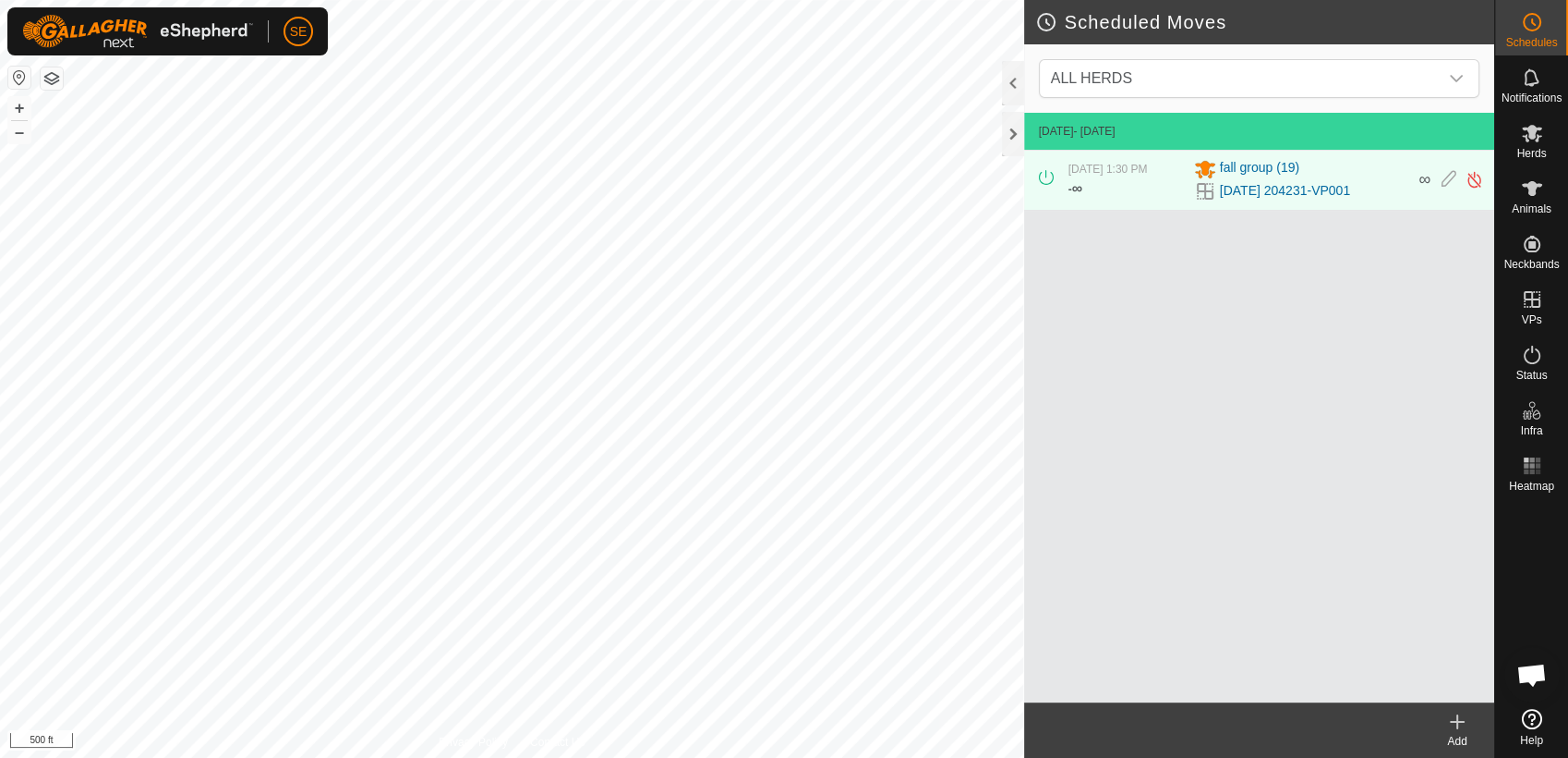
click at [1464, 718] on icon at bounding box center [1457, 721] width 22 height 22
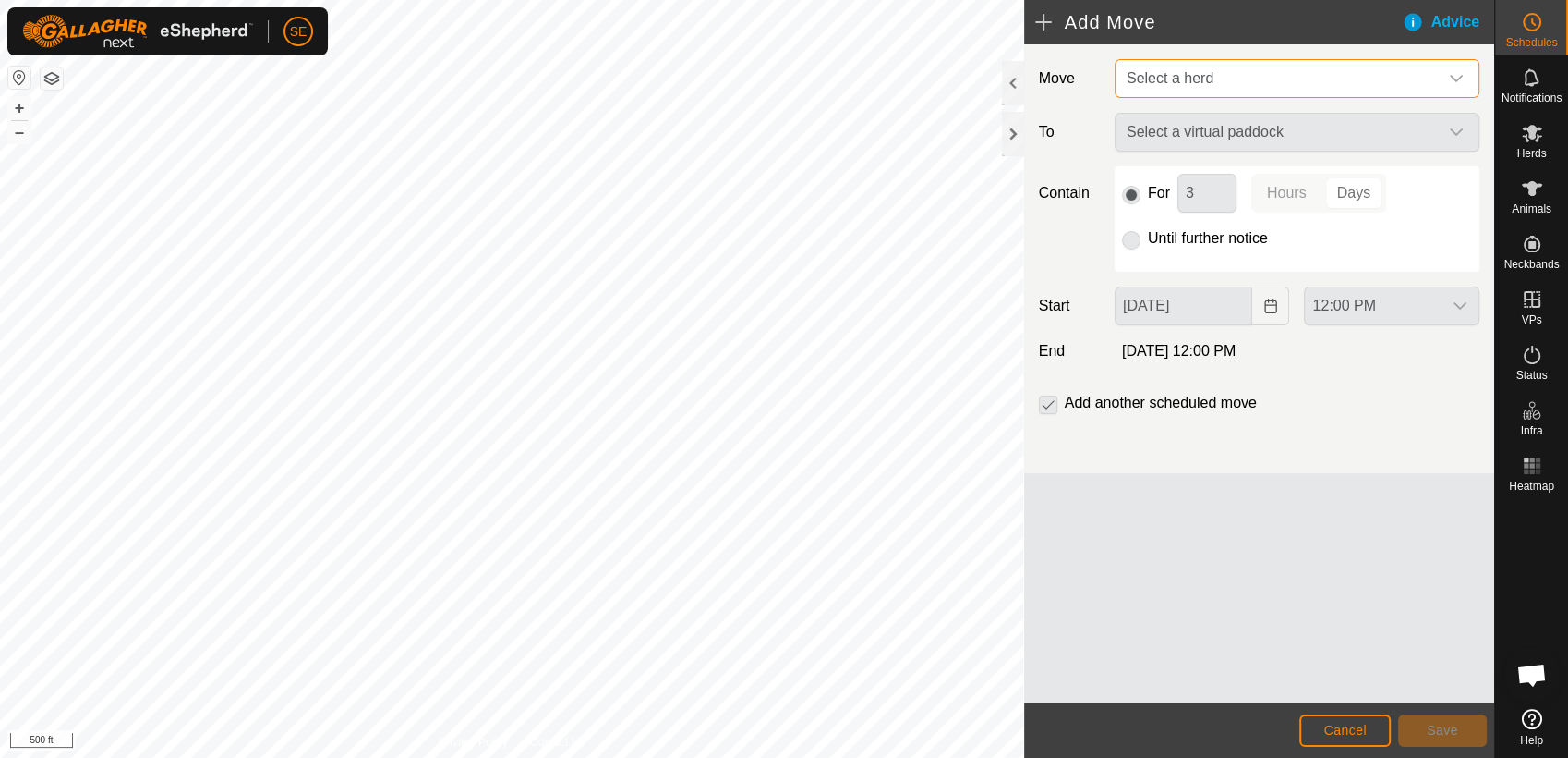
click at [1217, 70] on span "Select a herd" at bounding box center [1278, 78] width 318 height 37
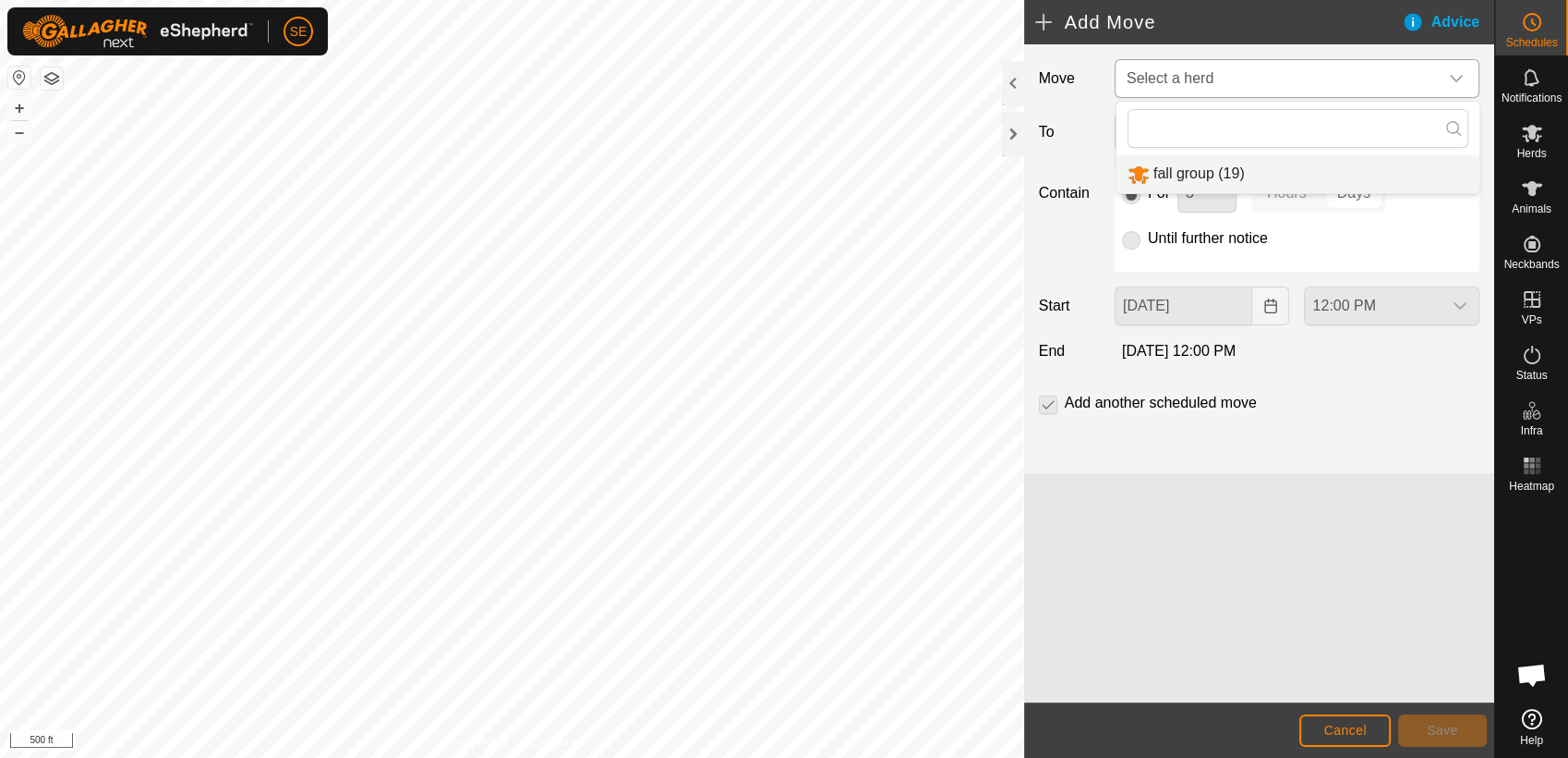
click at [1202, 172] on li "fall group (19)" at bounding box center [1298, 174] width 363 height 38
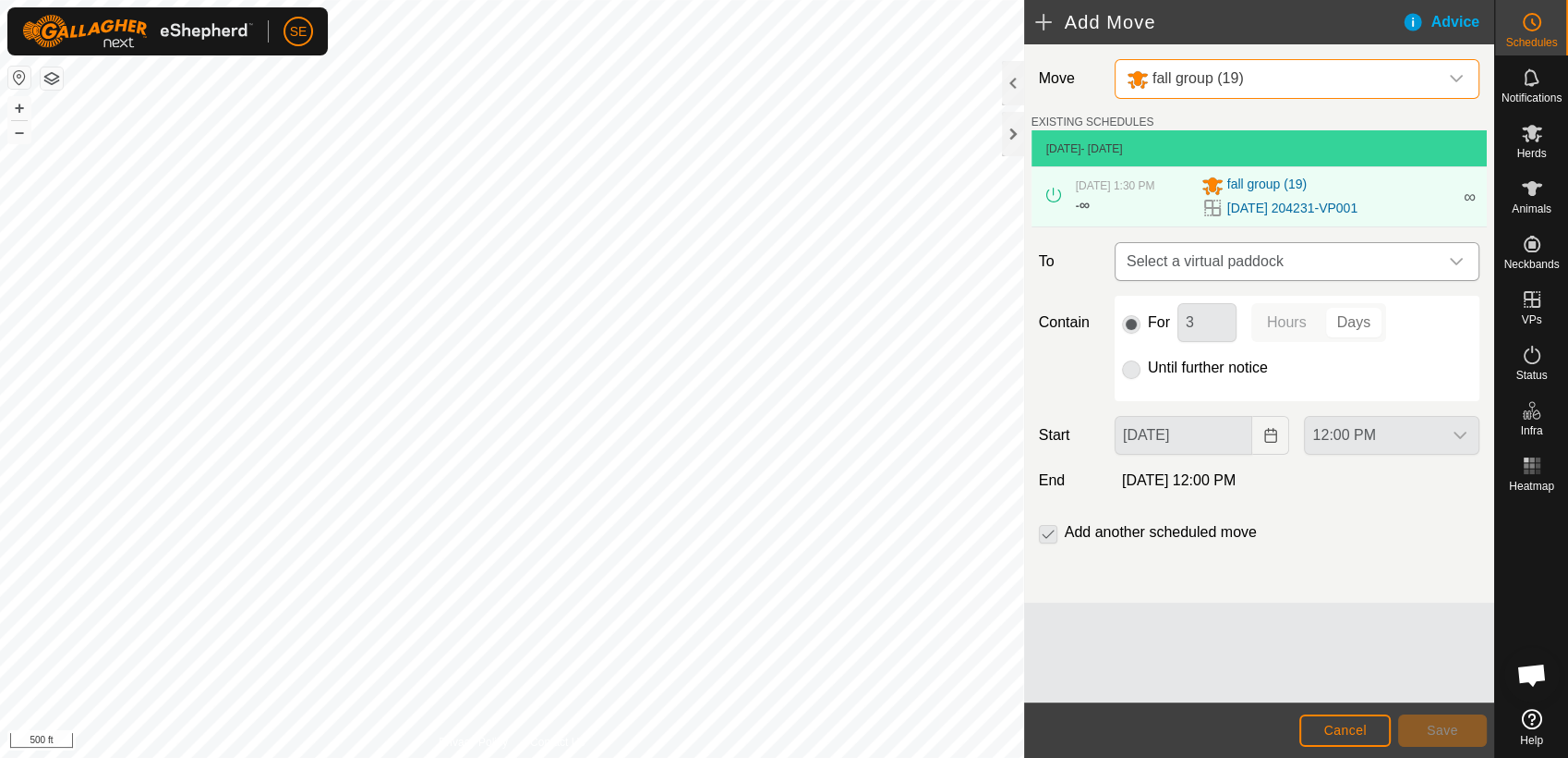
click at [1211, 259] on span "Select a virtual paddock" at bounding box center [1278, 261] width 318 height 37
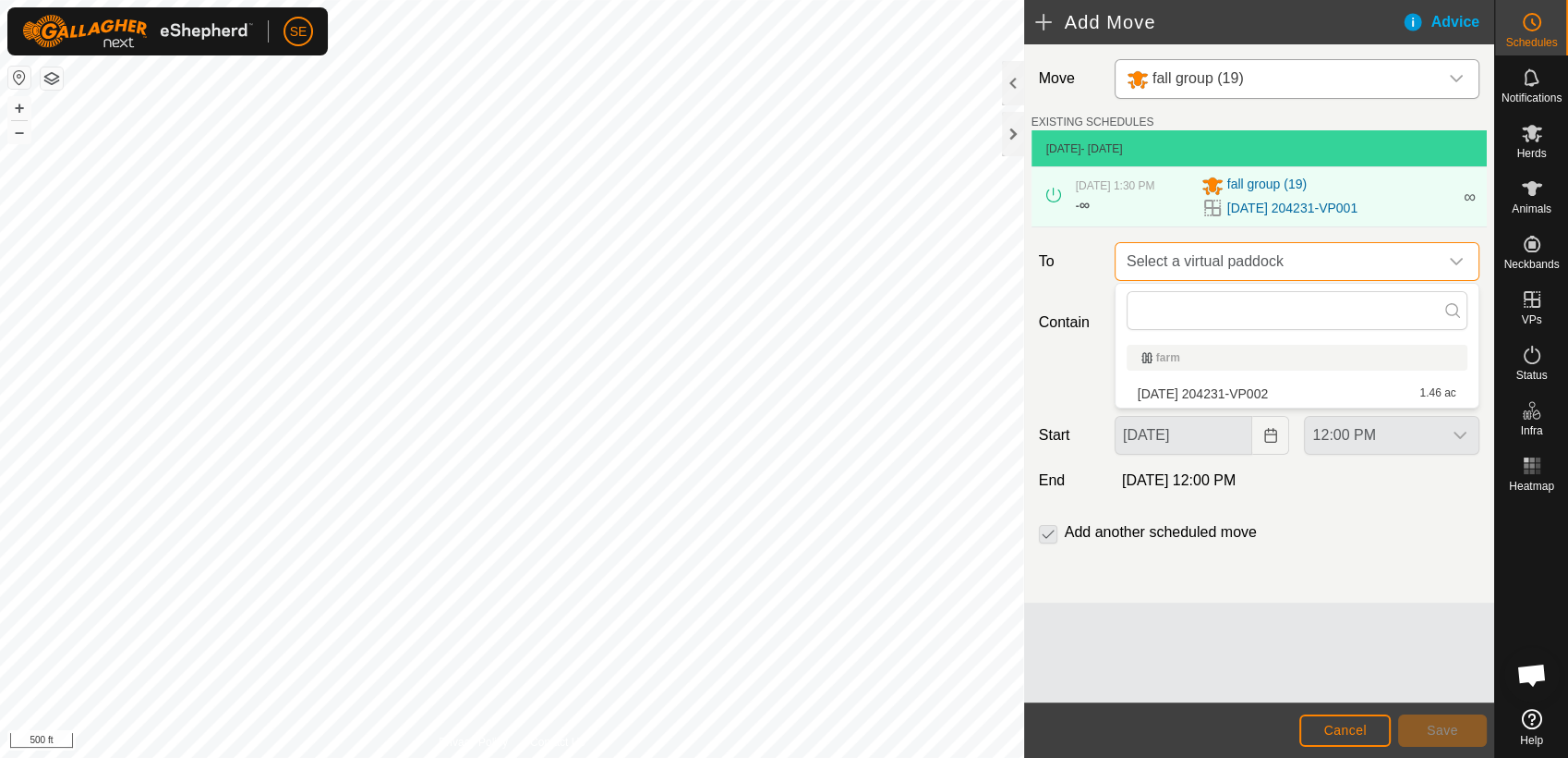
click at [1200, 248] on span "Select a virtual paddock" at bounding box center [1278, 261] width 318 height 37
click at [1128, 370] on p-radiobutton at bounding box center [1132, 367] width 19 height 22
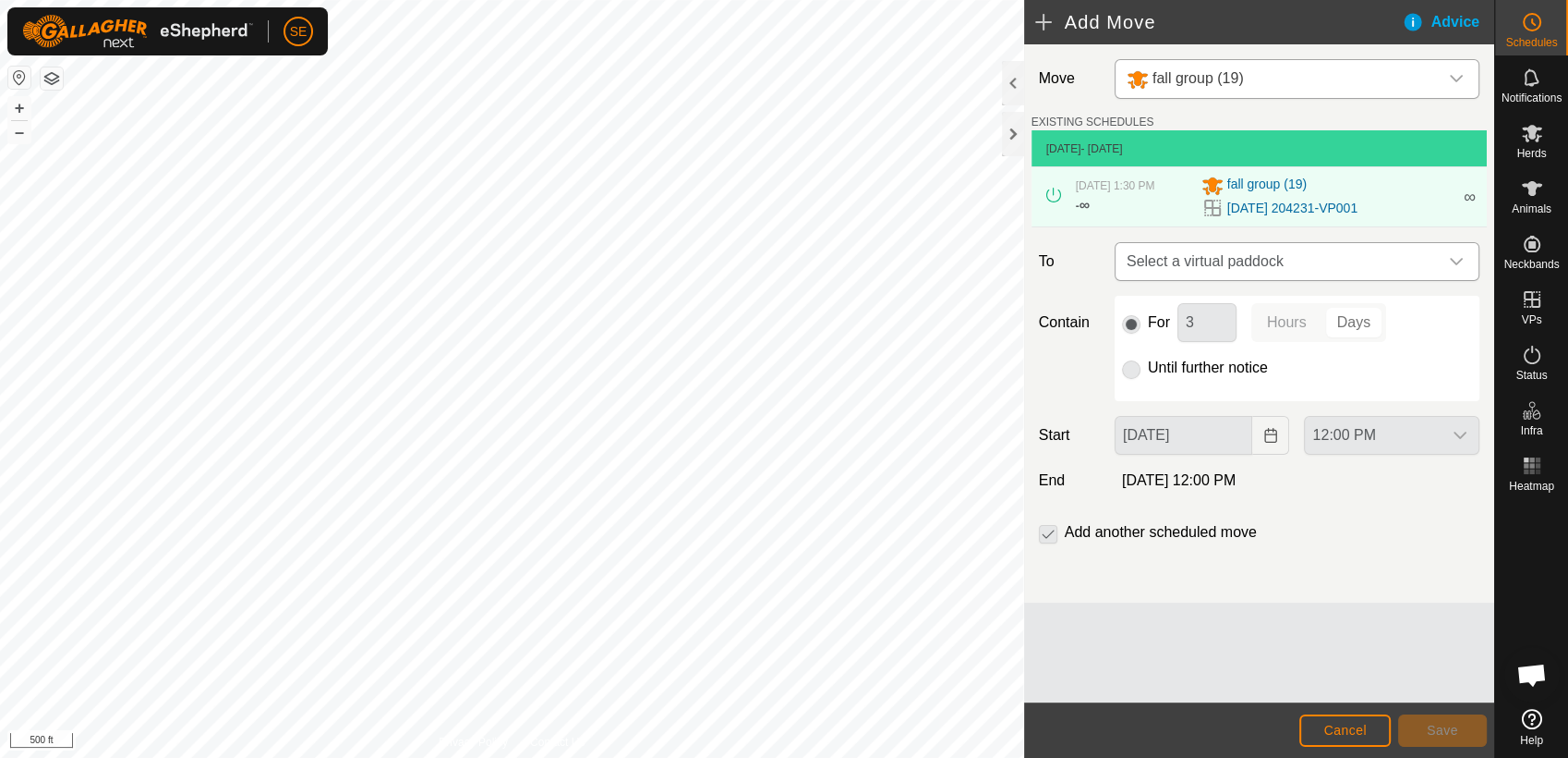
click at [1204, 253] on span "Select a virtual paddock" at bounding box center [1278, 261] width 318 height 37
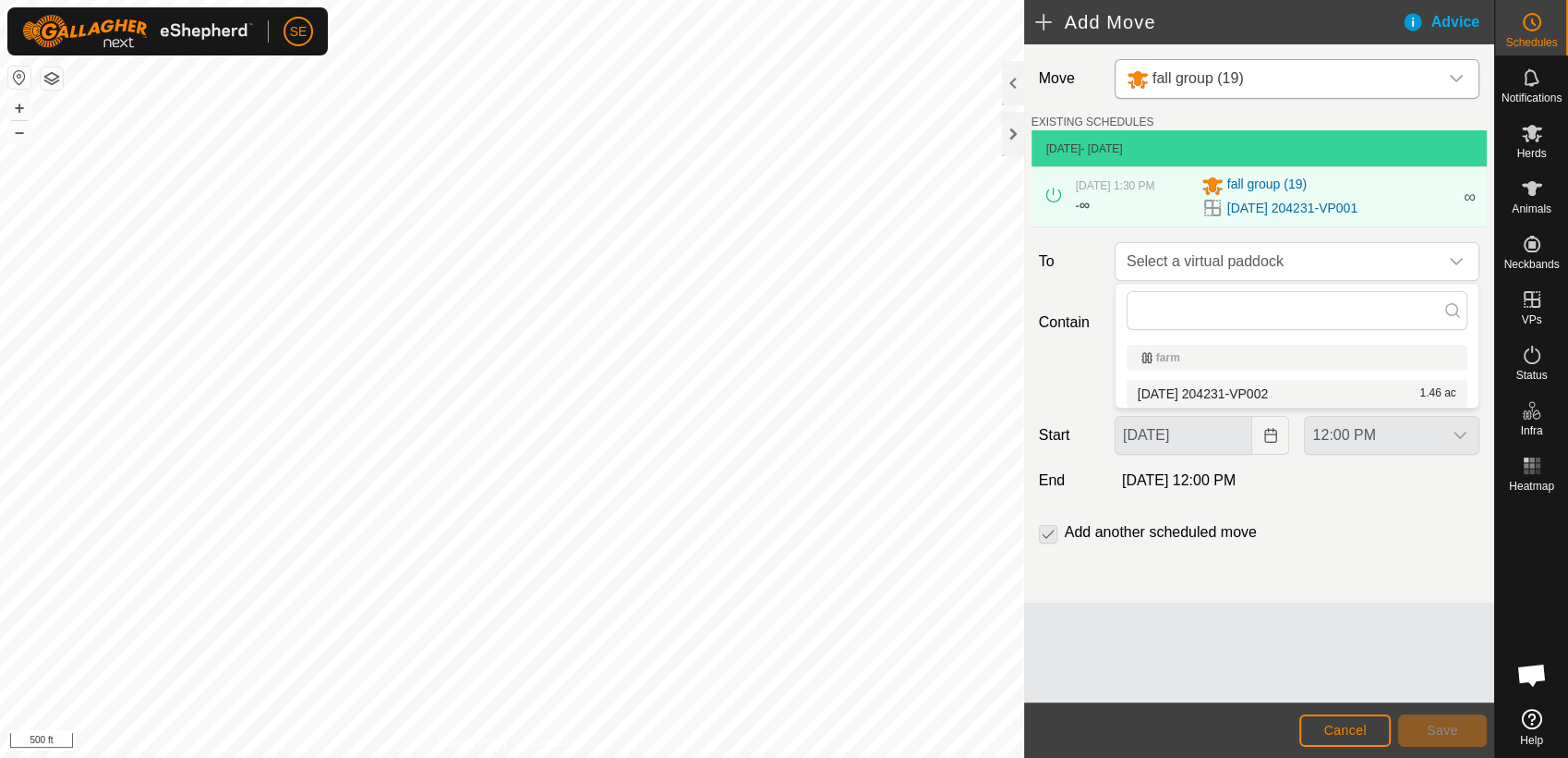
click at [1184, 386] on li "[DATE] 204231-VP002 1.46 ac" at bounding box center [1296, 393] width 341 height 27
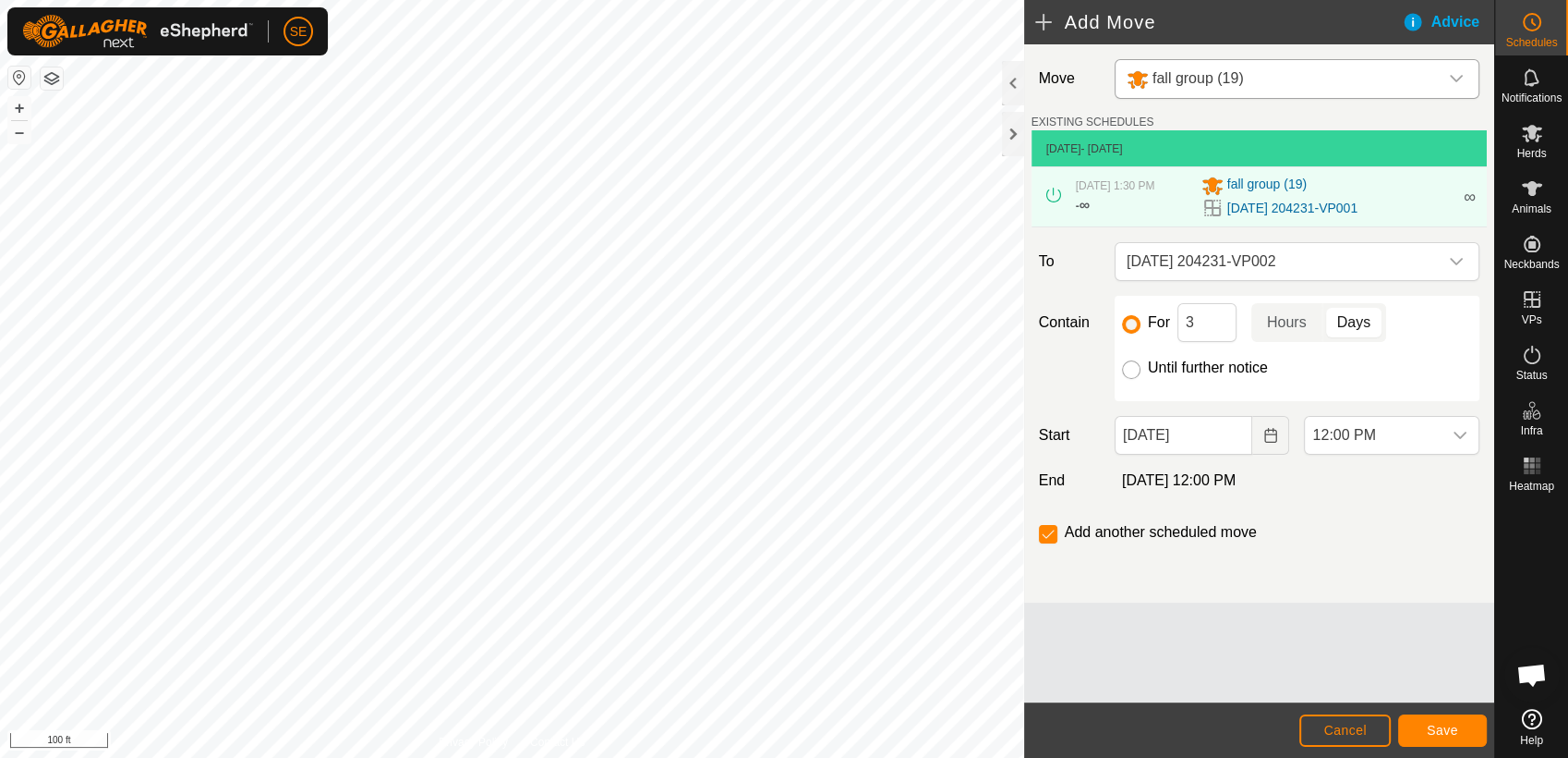
click at [1133, 368] on input "Until further notice" at bounding box center [1132, 370] width 19 height 19
radio input "true"
checkbox input "false"
click at [1462, 732] on button "Save" at bounding box center [1442, 731] width 89 height 32
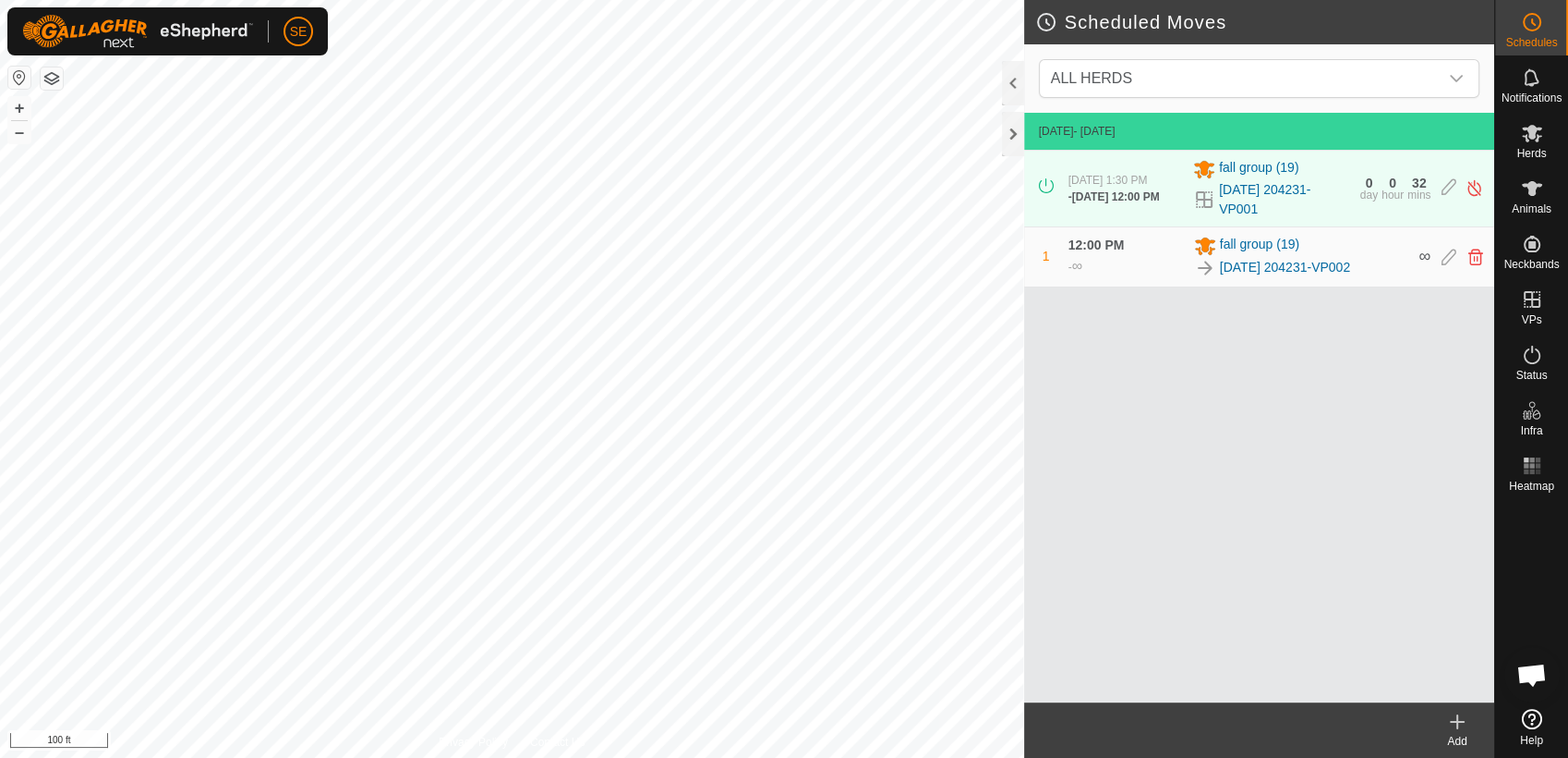
click at [1366, 16] on h2 "Scheduled Moves" at bounding box center [1265, 22] width 459 height 22
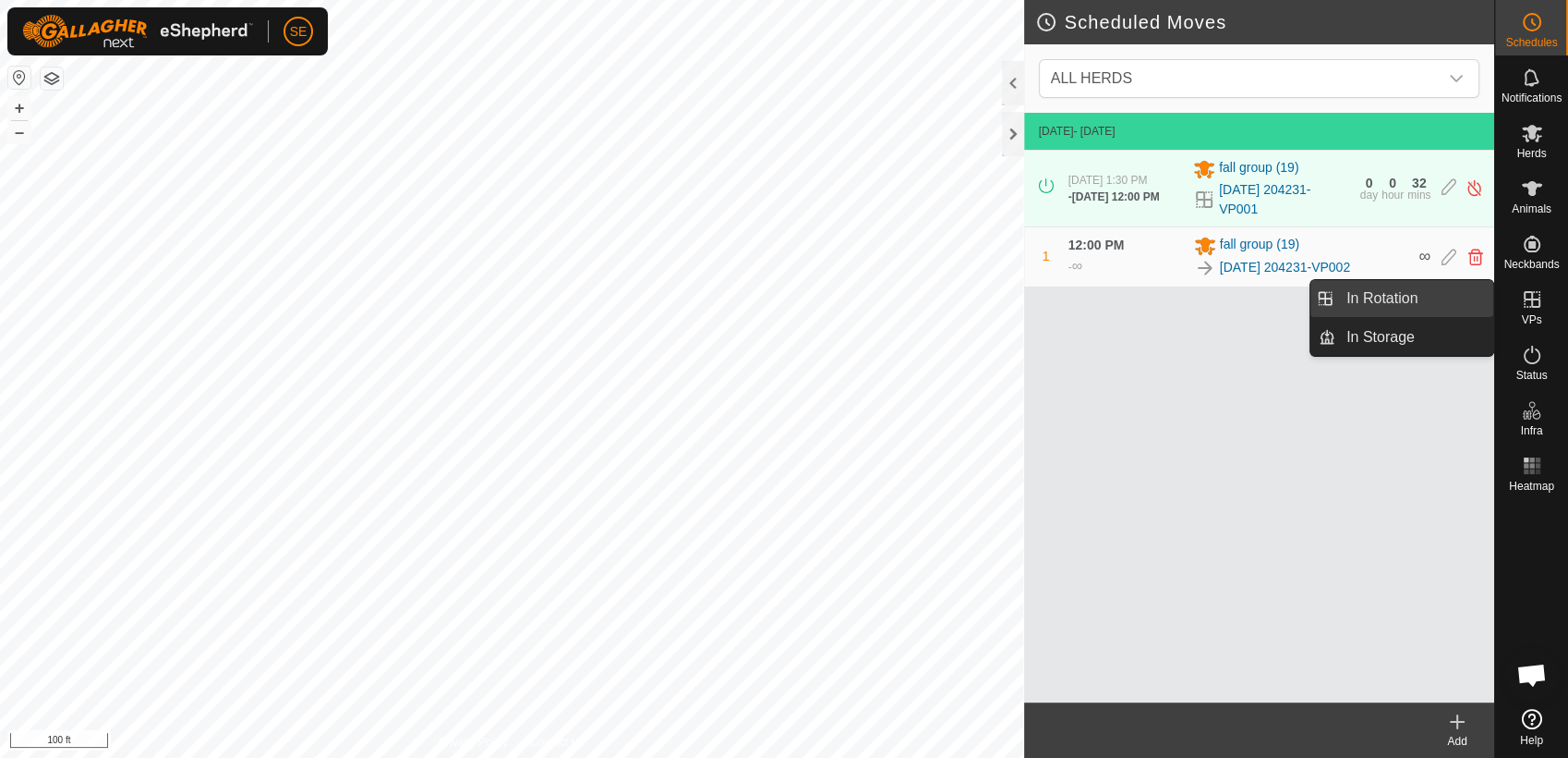
click at [1418, 296] on link "In Rotation" at bounding box center [1413, 298] width 158 height 37
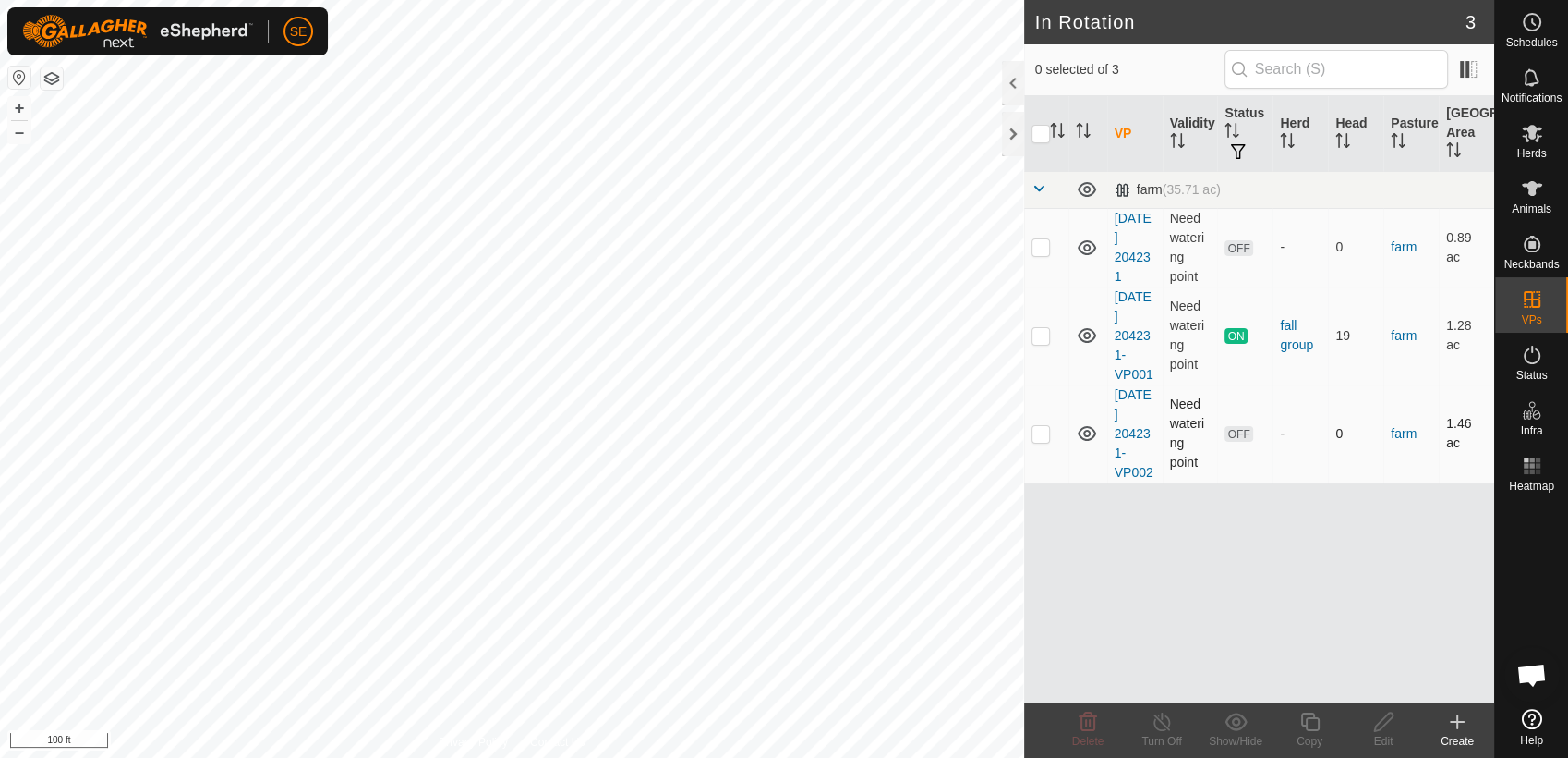
click at [1044, 434] on p-checkbox at bounding box center [1041, 434] width 19 height 15
checkbox input "true"
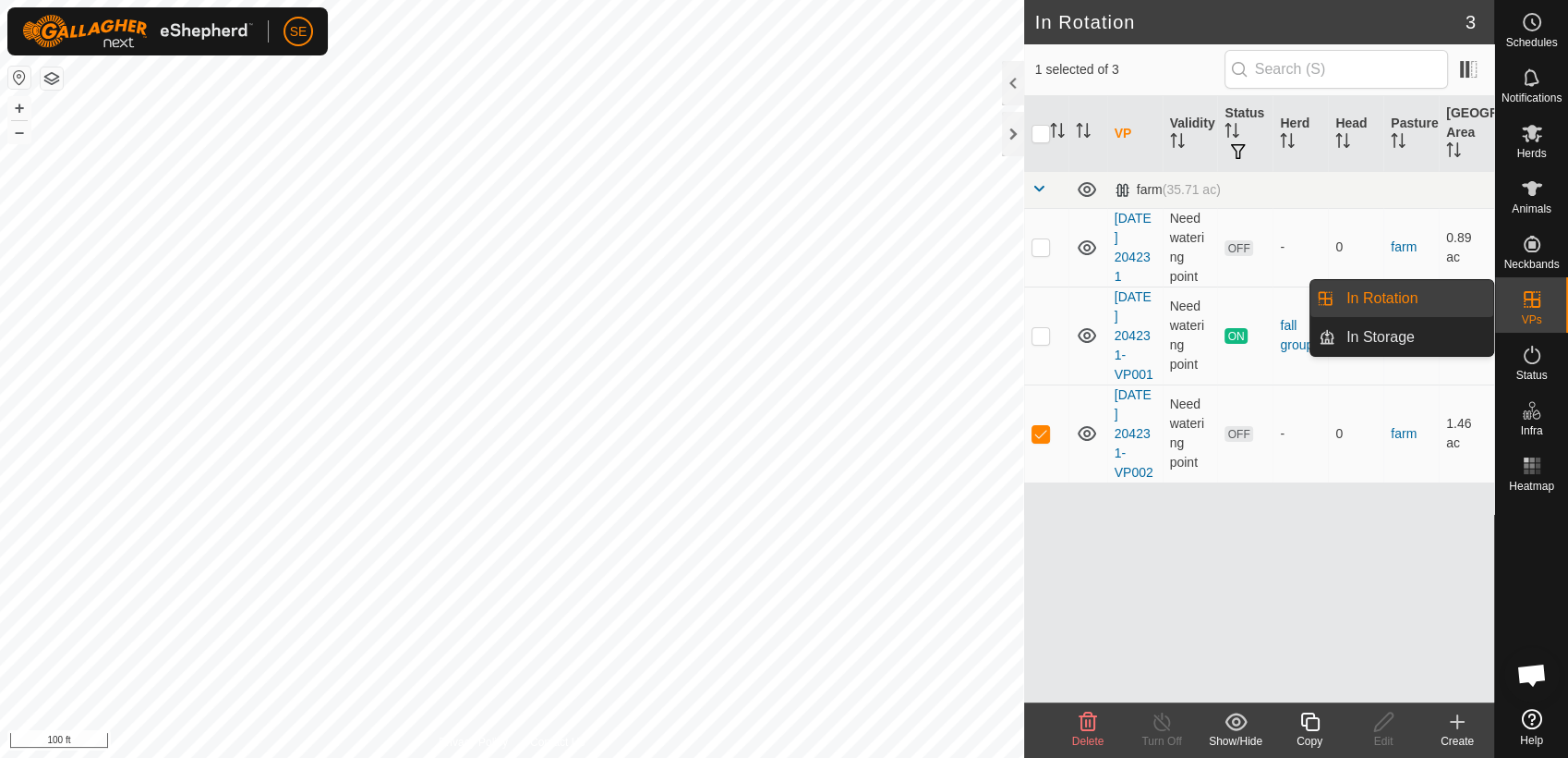
click at [1416, 301] on link "In Rotation" at bounding box center [1413, 298] width 158 height 37
